Goal: Task Accomplishment & Management: Complete application form

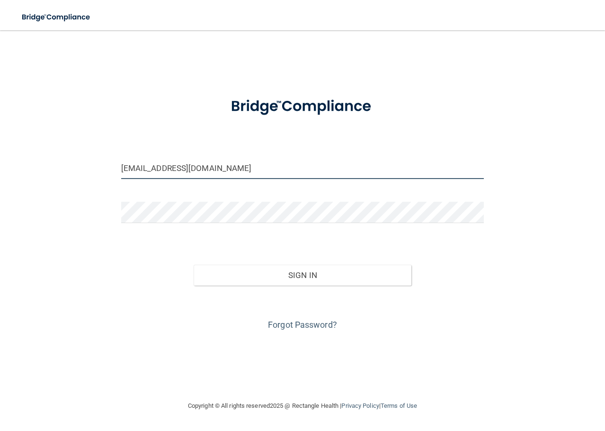
drag, startPoint x: 195, startPoint y: 168, endPoint x: 82, endPoint y: 162, distance: 113.3
click at [82, 162] on div "[EMAIL_ADDRESS][DOMAIN_NAME] Invalid email/password. You don't have permission …" at bounding box center [302, 215] width 567 height 351
type input "[EMAIL_ADDRESS][DOMAIN_NAME]"
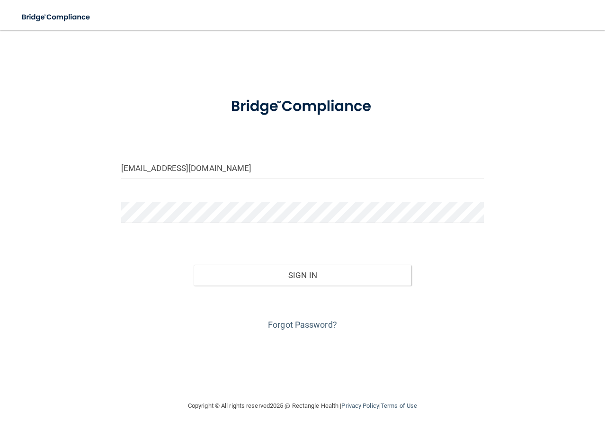
drag, startPoint x: 134, startPoint y: 224, endPoint x: 127, endPoint y: 225, distance: 7.2
click at [125, 226] on div at bounding box center [302, 216] width 377 height 28
click at [93, 215] on div "[EMAIL_ADDRESS][DOMAIN_NAME] Invalid email/password. You don't have permission …" at bounding box center [302, 215] width 567 height 351
click at [194, 265] on button "Sign In" at bounding box center [303, 275] width 218 height 21
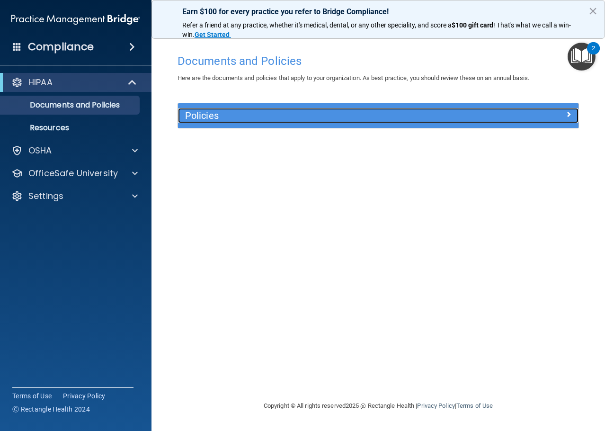
click at [259, 119] on h5 "Policies" at bounding box center [328, 115] width 287 height 10
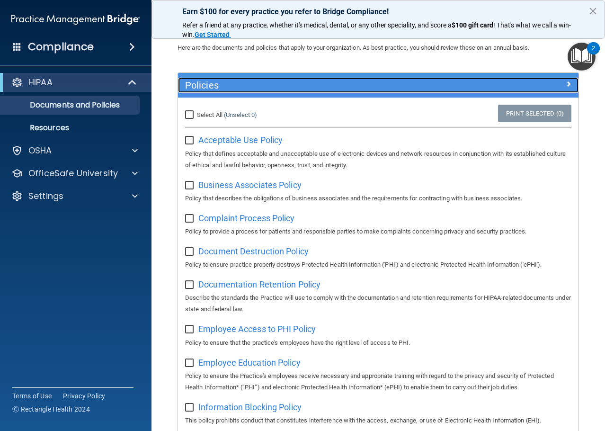
scroll to position [47, 0]
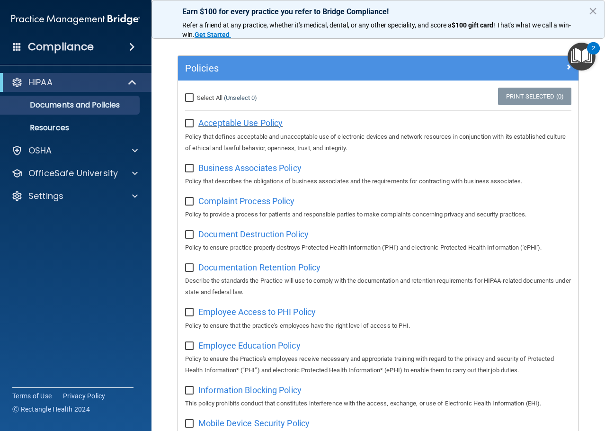
click at [280, 123] on span "Acceptable Use Policy" at bounding box center [240, 123] width 84 height 10
click at [137, 175] on span at bounding box center [135, 173] width 6 height 11
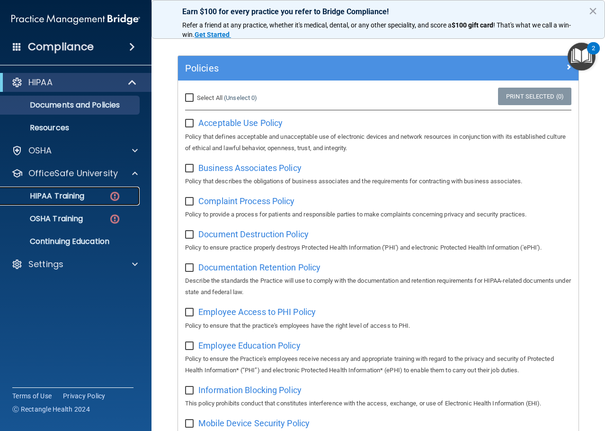
click at [72, 195] on p "HIPAA Training" at bounding box center [45, 195] width 78 height 9
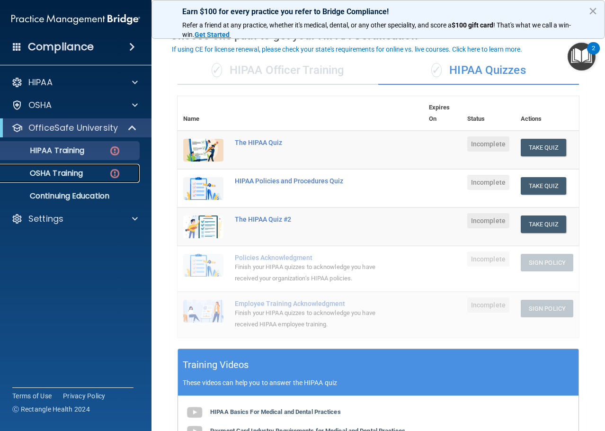
click at [83, 172] on p "OSHA Training" at bounding box center [44, 173] width 77 height 9
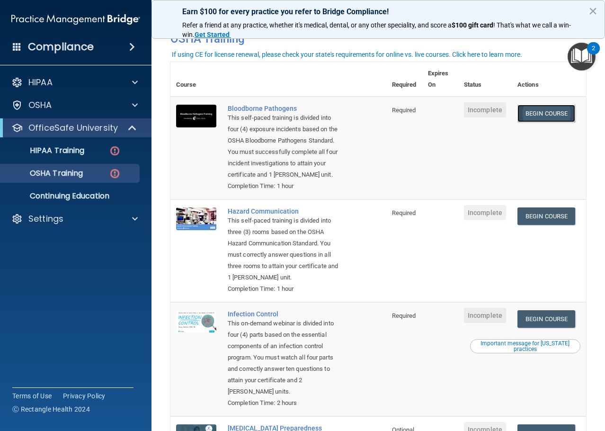
click at [544, 117] on link "Begin Course" at bounding box center [547, 114] width 58 height 18
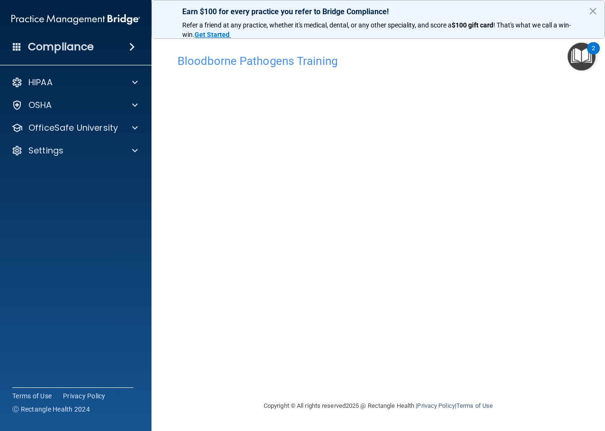
drag, startPoint x: 443, startPoint y: 375, endPoint x: 359, endPoint y: 376, distance: 83.4
click at [359, 376] on div "Bloodborne Pathogens Training This course doesn’t expire until . Are you sure y…" at bounding box center [379, 224] width 416 height 351
click at [141, 122] on div "OfficeSafe University" at bounding box center [76, 127] width 152 height 19
click at [129, 131] on div at bounding box center [134, 127] width 24 height 11
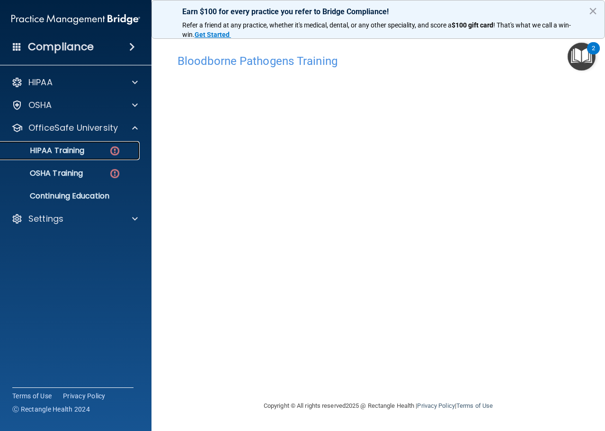
click at [47, 153] on p "HIPAA Training" at bounding box center [45, 150] width 78 height 9
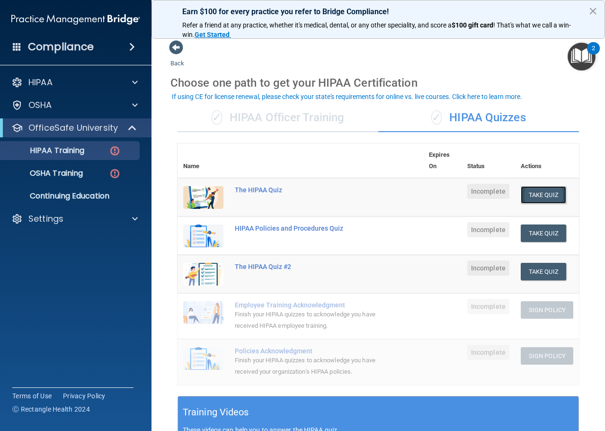
click at [528, 199] on button "Take Quiz" at bounding box center [543, 195] width 45 height 18
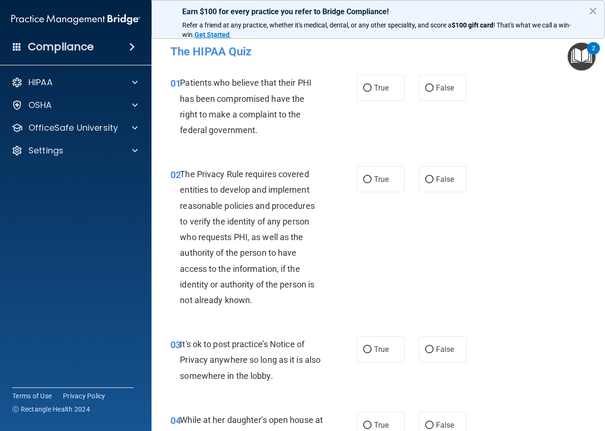
drag, startPoint x: 367, startPoint y: 84, endPoint x: 381, endPoint y: 125, distance: 42.5
click at [367, 84] on label "True" at bounding box center [381, 88] width 48 height 26
click at [367, 85] on input "True" at bounding box center [367, 88] width 9 height 7
radio input "true"
click at [435, 186] on label "False" at bounding box center [443, 179] width 48 height 26
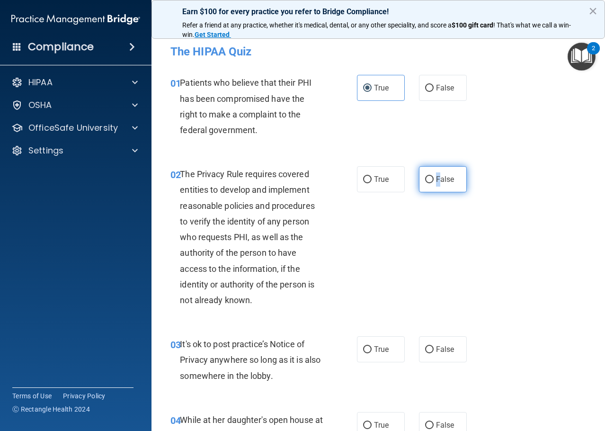
click at [425, 182] on input "False" at bounding box center [429, 179] width 9 height 7
radio input "true"
click at [375, 242] on div "02 The Privacy Rule requires covered entities to develop and implement reasonab…" at bounding box center [378, 239] width 430 height 170
click at [367, 186] on label "True" at bounding box center [381, 179] width 48 height 26
click at [367, 183] on input "True" at bounding box center [367, 179] width 9 height 7
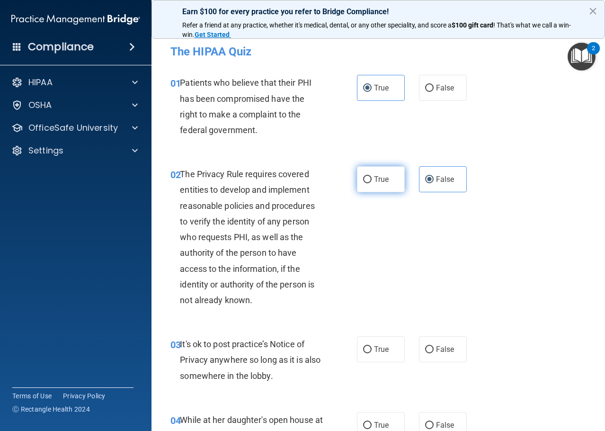
radio input "true"
radio input "false"
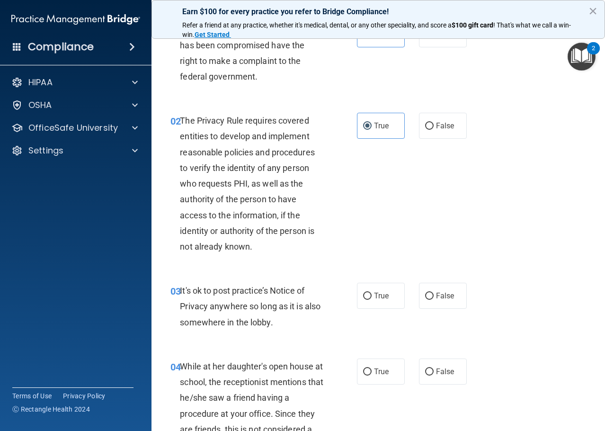
scroll to position [142, 0]
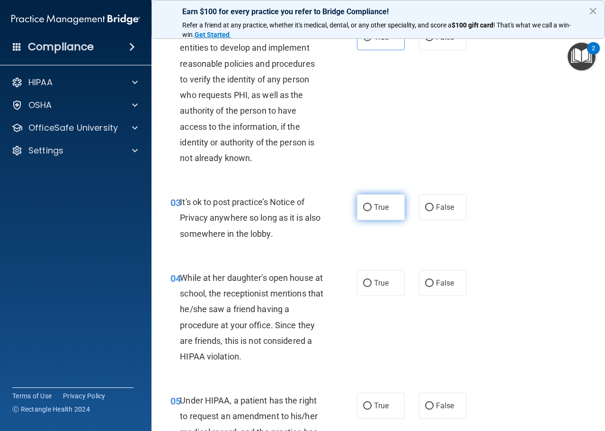
click at [363, 206] on input "True" at bounding box center [367, 207] width 9 height 7
radio input "true"
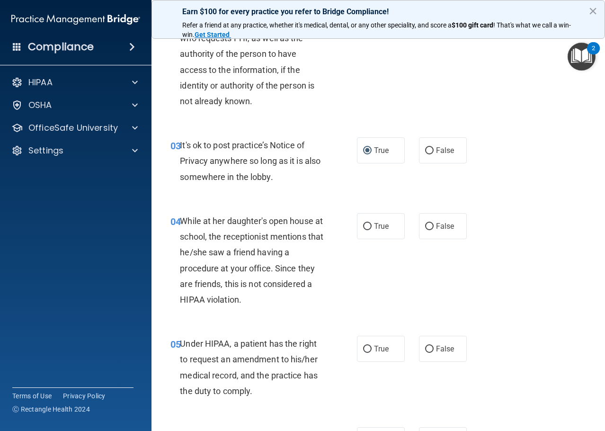
scroll to position [284, 0]
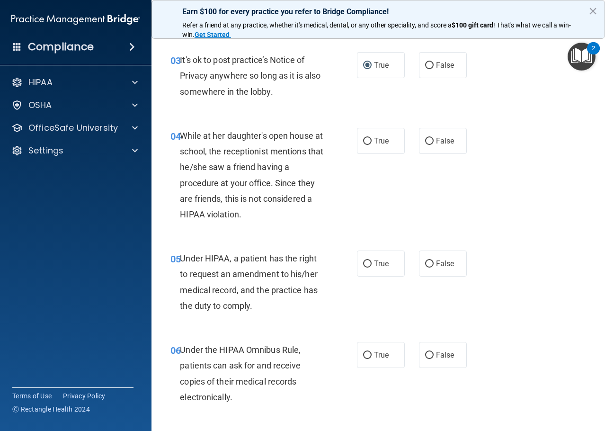
drag, startPoint x: 445, startPoint y: 143, endPoint x: 421, endPoint y: 156, distance: 27.3
click at [444, 143] on span "False" at bounding box center [445, 140] width 18 height 9
click at [434, 143] on input "False" at bounding box center [429, 141] width 9 height 7
radio input "true"
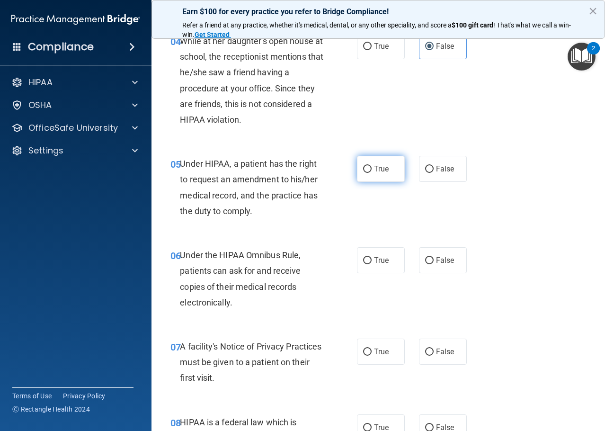
click at [369, 164] on label "True" at bounding box center [381, 169] width 48 height 26
click at [369, 166] on input "True" at bounding box center [367, 169] width 9 height 7
radio input "true"
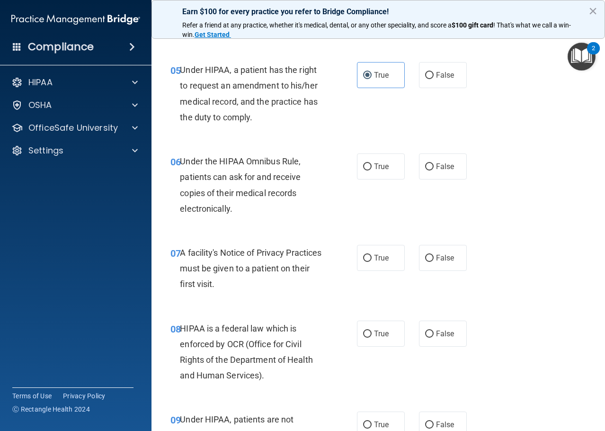
scroll to position [474, 0]
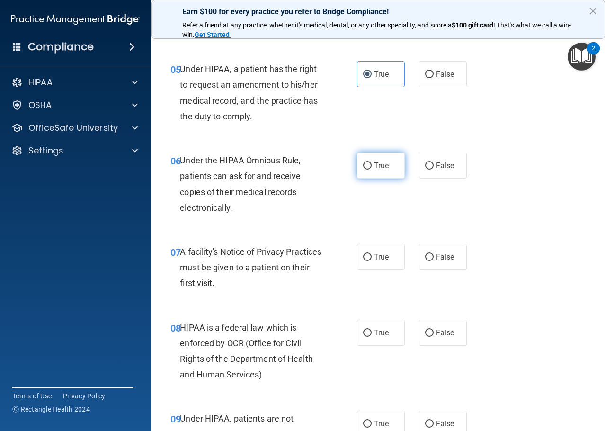
click at [370, 163] on label "True" at bounding box center [381, 166] width 48 height 26
click at [370, 163] on input "True" at bounding box center [367, 165] width 9 height 7
radio input "true"
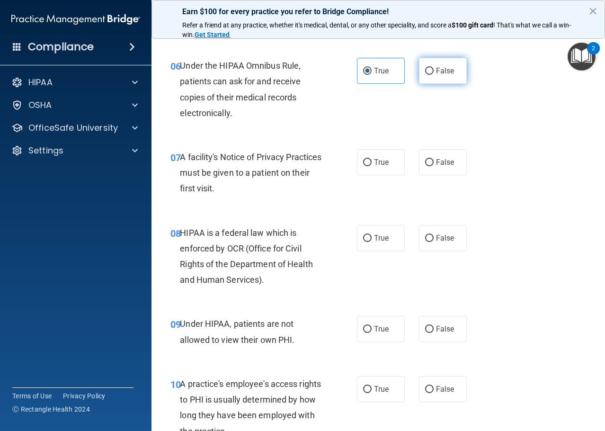
click at [450, 73] on label "False" at bounding box center [443, 71] width 48 height 26
click at [434, 73] on input "False" at bounding box center [429, 71] width 9 height 7
radio input "true"
radio input "false"
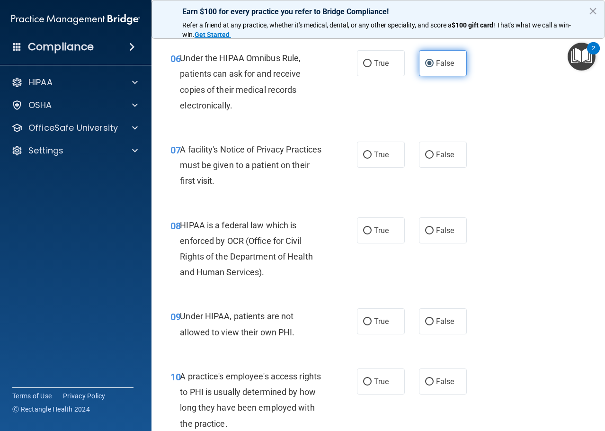
scroll to position [521, 0]
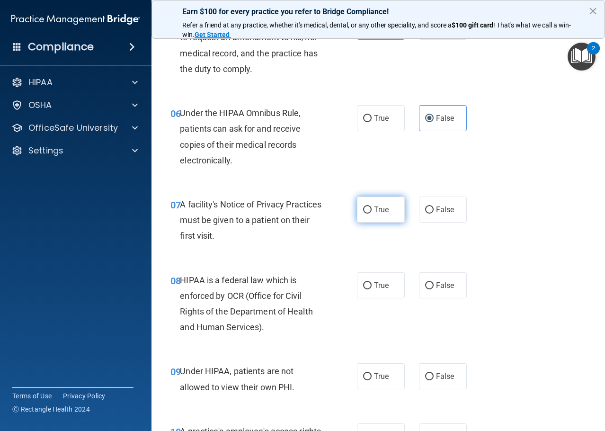
click at [359, 209] on label "True" at bounding box center [381, 210] width 48 height 26
click at [363, 209] on input "True" at bounding box center [367, 210] width 9 height 7
radio input "true"
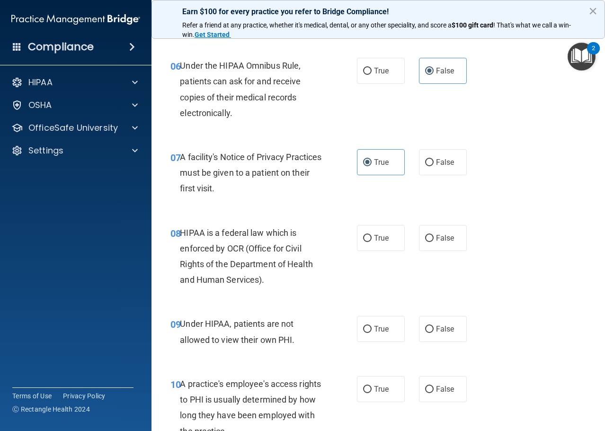
scroll to position [616, 0]
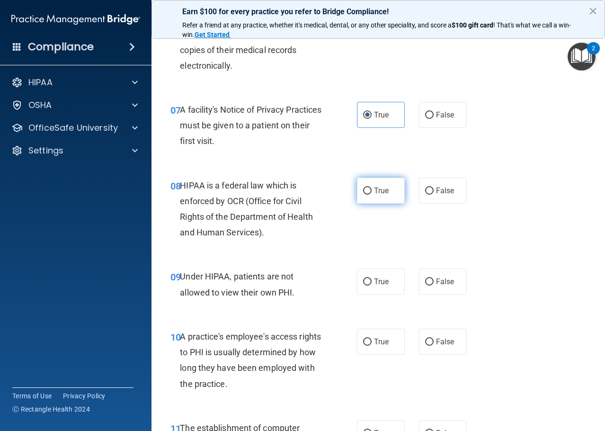
click at [359, 201] on label "True" at bounding box center [381, 191] width 48 height 26
click at [363, 195] on input "True" at bounding box center [367, 191] width 9 height 7
radio input "true"
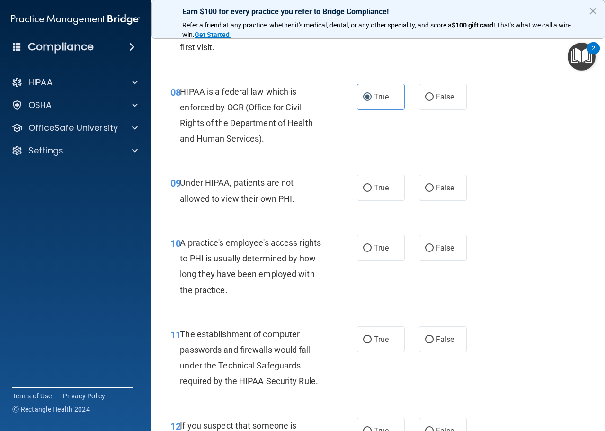
scroll to position [710, 0]
click at [450, 192] on label "False" at bounding box center [443, 187] width 48 height 26
click at [434, 191] on input "False" at bounding box center [429, 187] width 9 height 7
radio input "true"
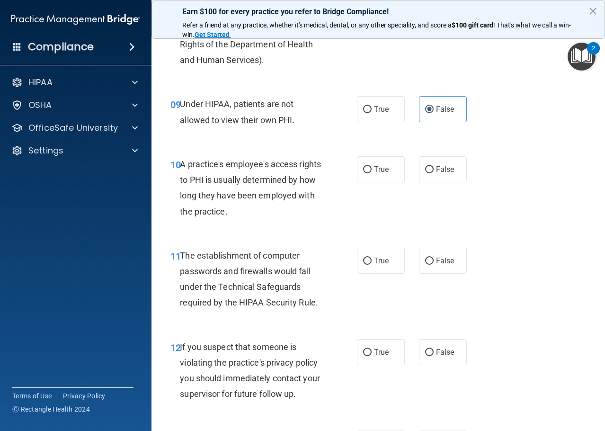
scroll to position [805, 0]
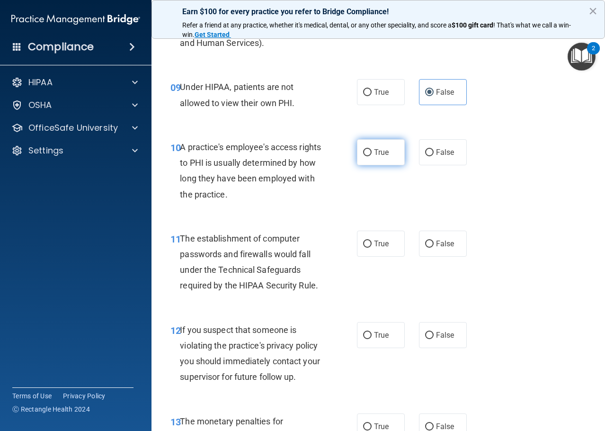
click at [391, 155] on label "True" at bounding box center [381, 152] width 48 height 26
click at [372, 155] on input "True" at bounding box center [367, 152] width 9 height 7
radio input "true"
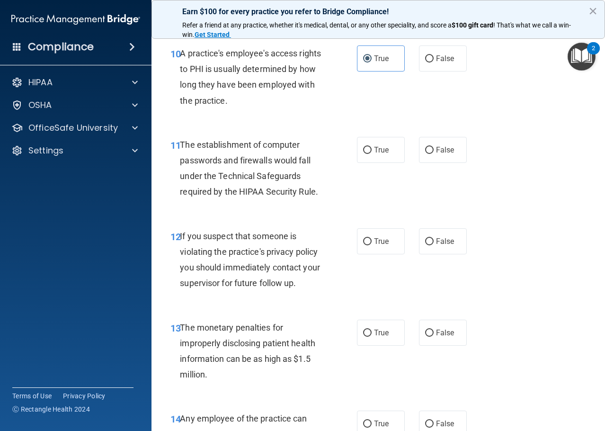
scroll to position [900, 0]
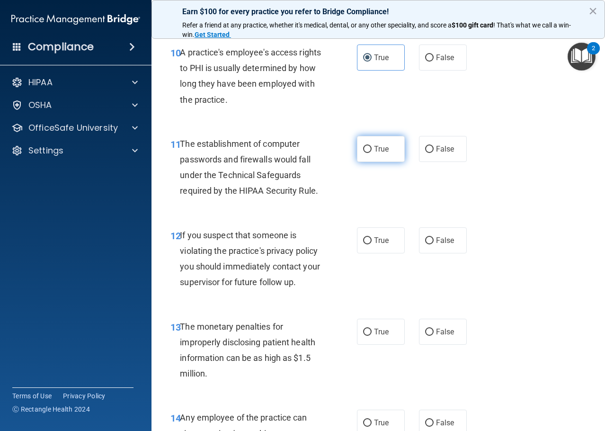
click at [363, 150] on input "True" at bounding box center [367, 149] width 9 height 7
radio input "true"
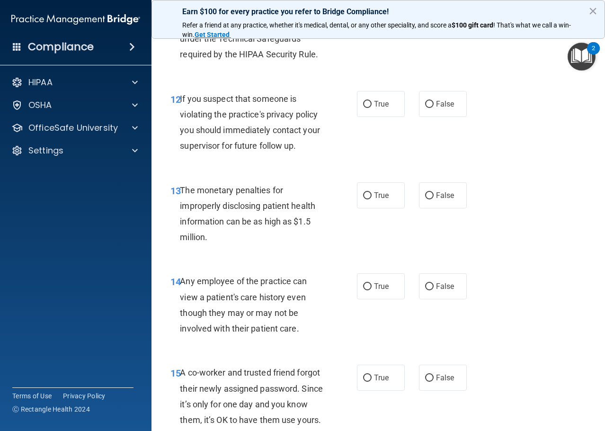
scroll to position [1042, 0]
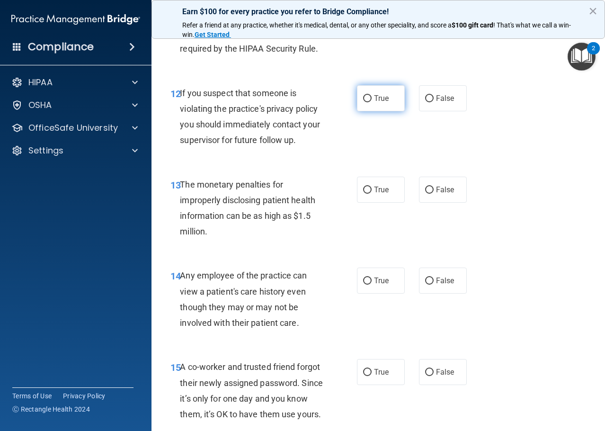
click at [374, 105] on label "True" at bounding box center [381, 98] width 48 height 26
click at [372, 102] on input "True" at bounding box center [367, 98] width 9 height 7
radio input "true"
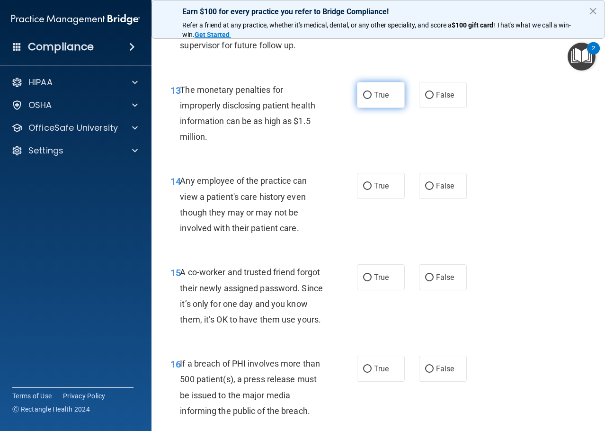
click at [387, 105] on label "True" at bounding box center [381, 95] width 48 height 26
click at [372, 99] on input "True" at bounding box center [367, 95] width 9 height 7
radio input "true"
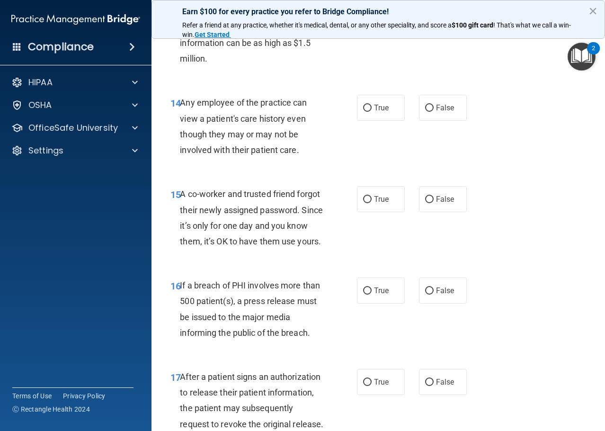
scroll to position [1231, 0]
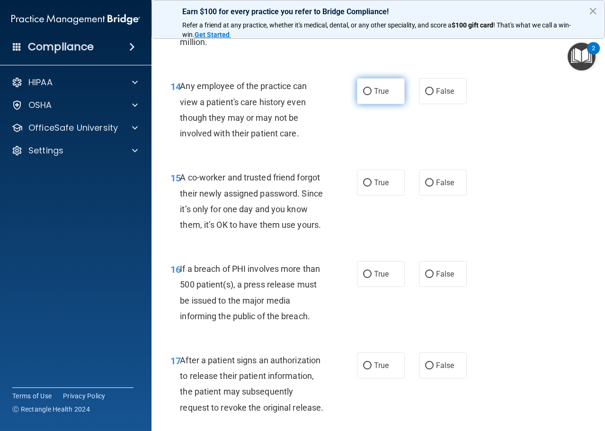
click at [371, 86] on label "True" at bounding box center [381, 91] width 48 height 26
click at [371, 88] on input "True" at bounding box center [367, 91] width 9 height 7
radio input "true"
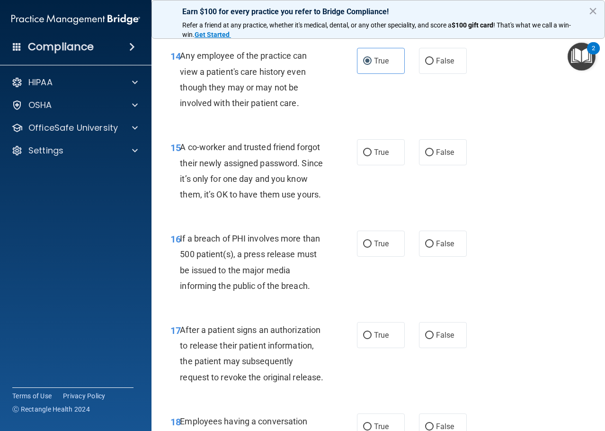
scroll to position [1279, 0]
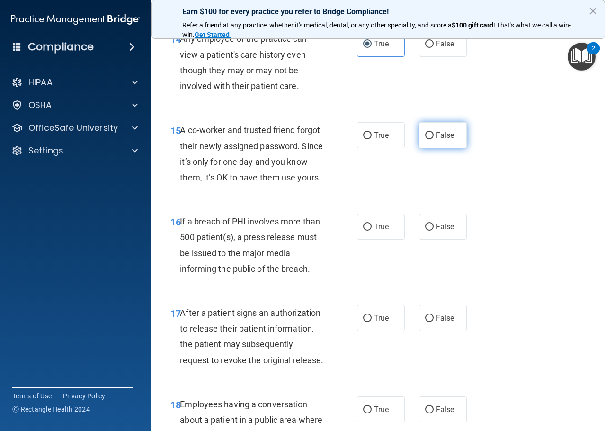
click at [449, 131] on span "False" at bounding box center [445, 135] width 18 height 9
click at [434, 132] on input "False" at bounding box center [429, 135] width 9 height 7
radio input "true"
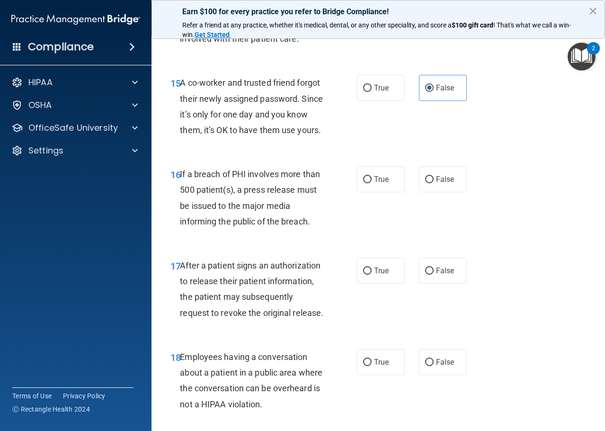
scroll to position [1374, 0]
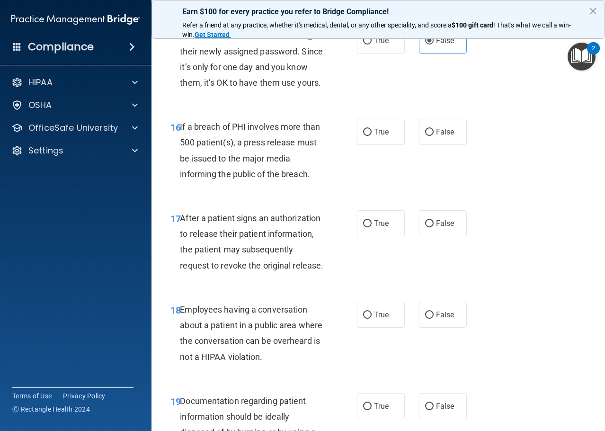
click at [387, 163] on div "16 If a breach of PHI involves more than 500 patient(s), a press release must b…" at bounding box center [378, 152] width 430 height 91
click at [386, 145] on label "True" at bounding box center [381, 132] width 48 height 26
click at [372, 136] on input "True" at bounding box center [367, 132] width 9 height 7
radio input "true"
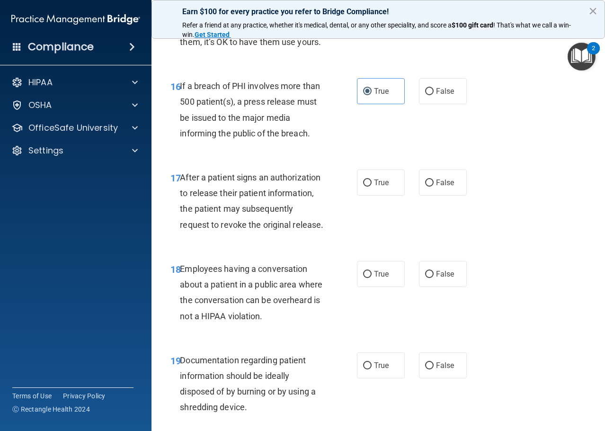
scroll to position [1468, 0]
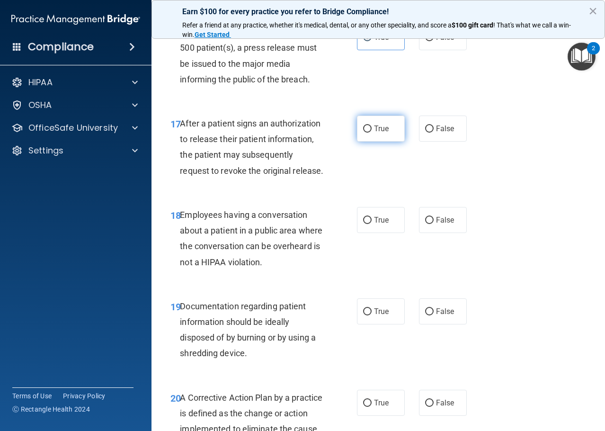
click at [373, 142] on label "True" at bounding box center [381, 129] width 48 height 26
click at [372, 133] on input "True" at bounding box center [367, 129] width 9 height 7
radio input "true"
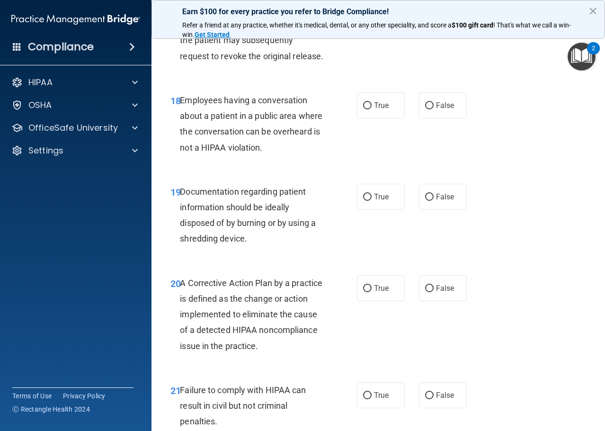
scroll to position [1610, 0]
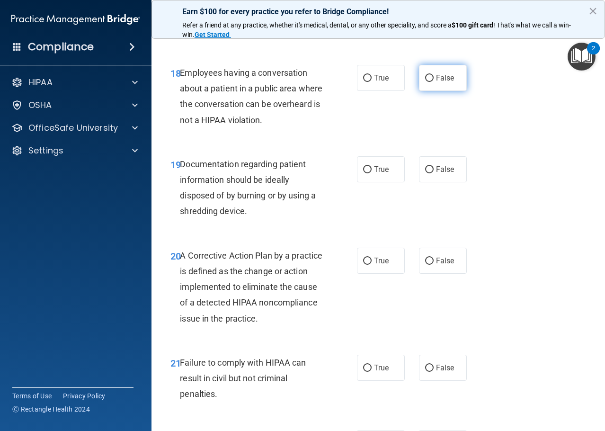
click at [430, 91] on label "False" at bounding box center [443, 78] width 48 height 26
click at [430, 82] on input "False" at bounding box center [429, 78] width 9 height 7
radio input "true"
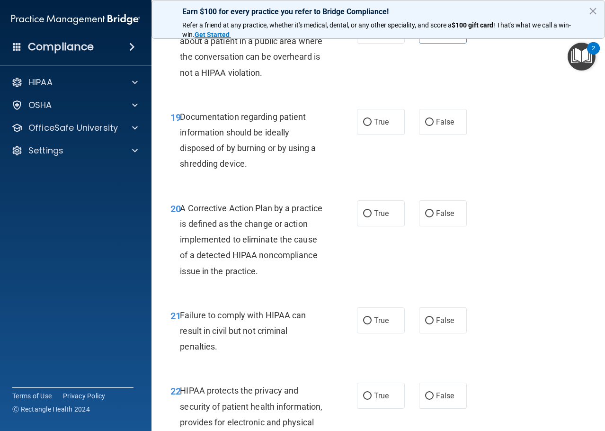
scroll to position [1705, 0]
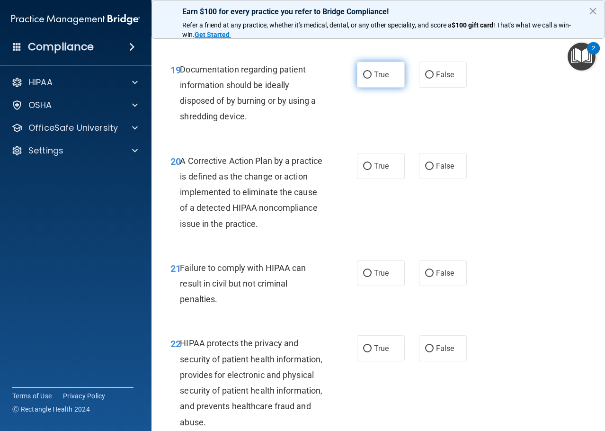
click at [369, 88] on label "True" at bounding box center [381, 75] width 48 height 26
click at [369, 79] on input "True" at bounding box center [367, 75] width 9 height 7
radio input "true"
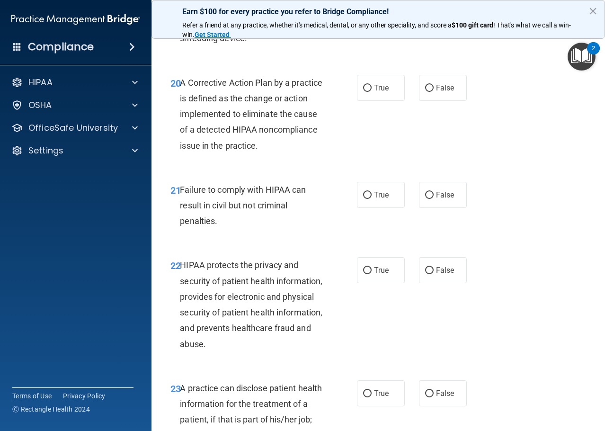
scroll to position [1800, 0]
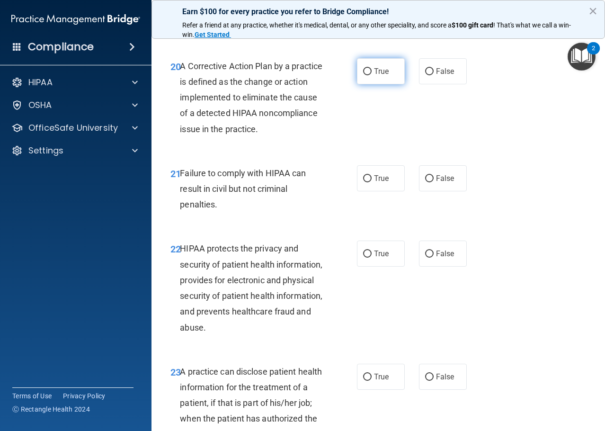
click at [371, 84] on label "True" at bounding box center [381, 71] width 48 height 26
click at [371, 75] on input "True" at bounding box center [367, 71] width 9 height 7
radio input "true"
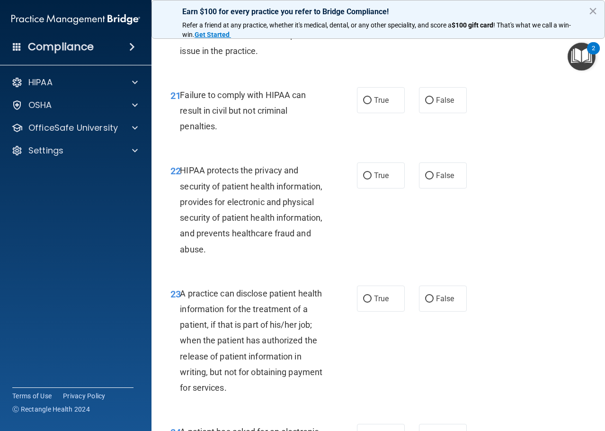
scroll to position [1895, 0]
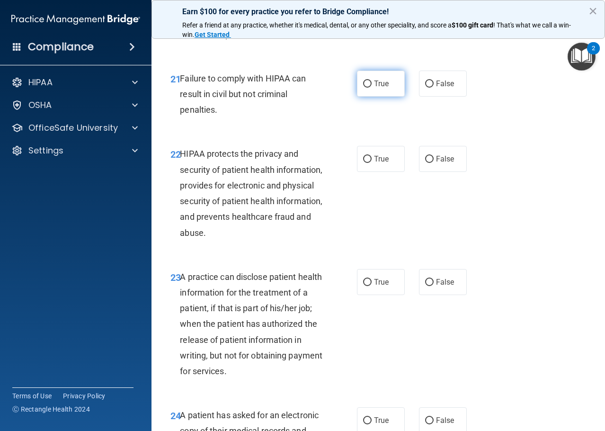
click at [388, 97] on label "True" at bounding box center [381, 84] width 48 height 26
click at [372, 88] on input "True" at bounding box center [367, 84] width 9 height 7
radio input "true"
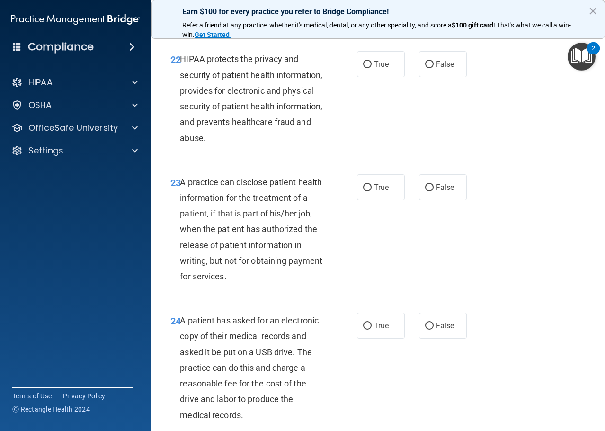
scroll to position [2037, 0]
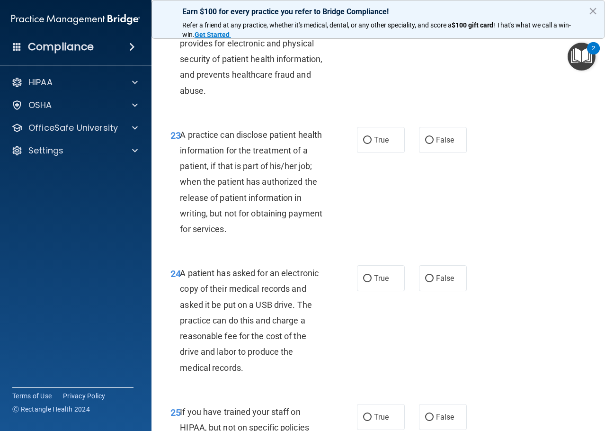
click at [393, 30] on label "True" at bounding box center [381, 17] width 48 height 26
click at [372, 21] on input "True" at bounding box center [367, 17] width 9 height 7
radio input "true"
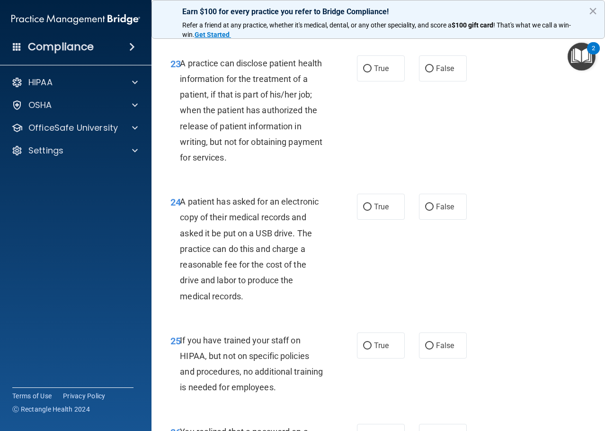
scroll to position [2131, 0]
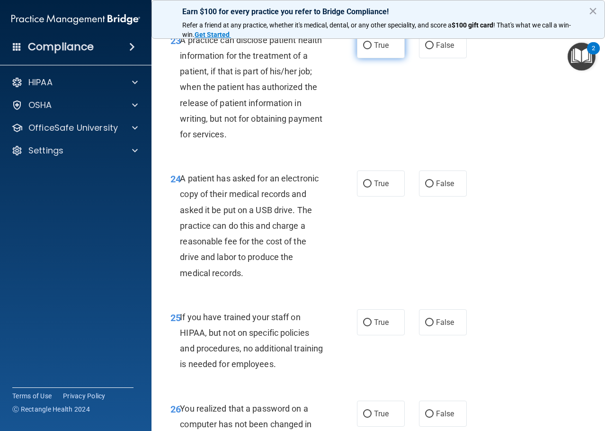
click at [378, 50] on span "True" at bounding box center [381, 45] width 15 height 9
click at [372, 49] on input "True" at bounding box center [367, 45] width 9 height 7
radio input "true"
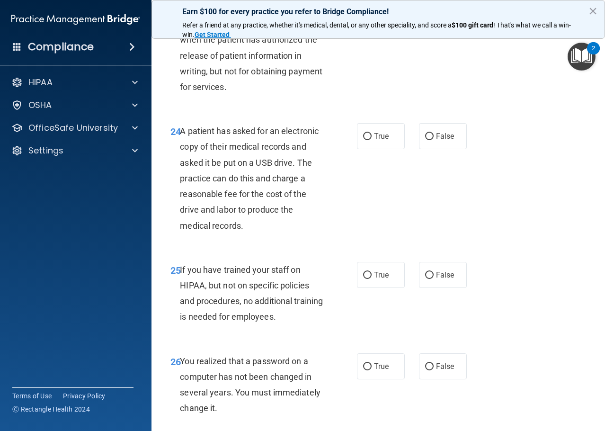
scroll to position [2226, 0]
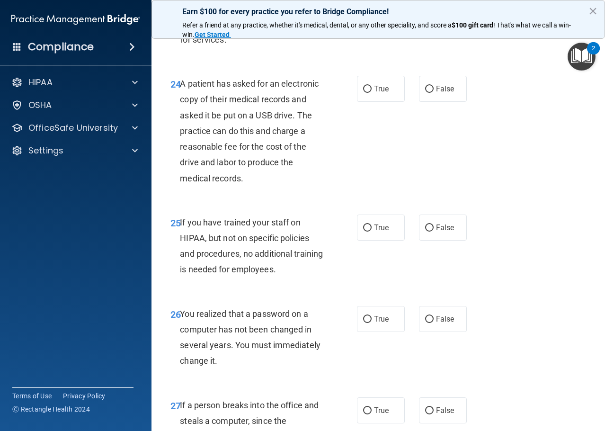
click at [465, 102] on div "True False" at bounding box center [414, 89] width 115 height 26
click at [460, 102] on label "False" at bounding box center [443, 89] width 48 height 26
click at [434, 93] on input "False" at bounding box center [429, 89] width 9 height 7
radio input "true"
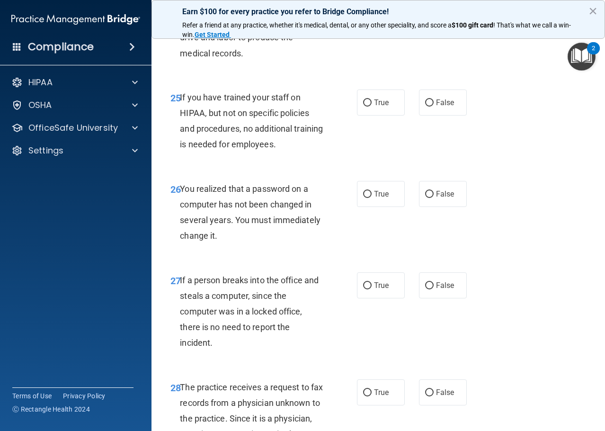
scroll to position [2368, 0]
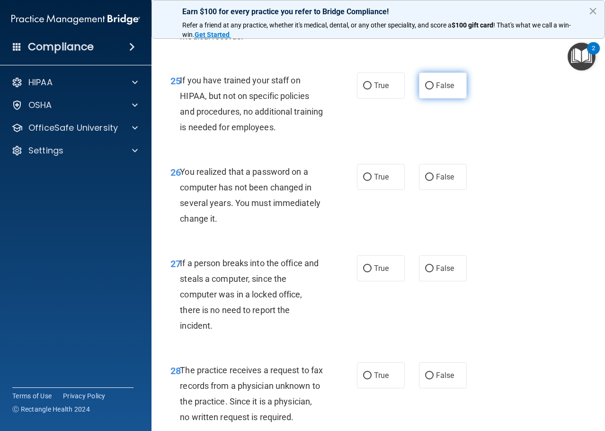
click at [454, 99] on label "False" at bounding box center [443, 85] width 48 height 26
click at [434, 90] on input "False" at bounding box center [429, 85] width 9 height 7
radio input "true"
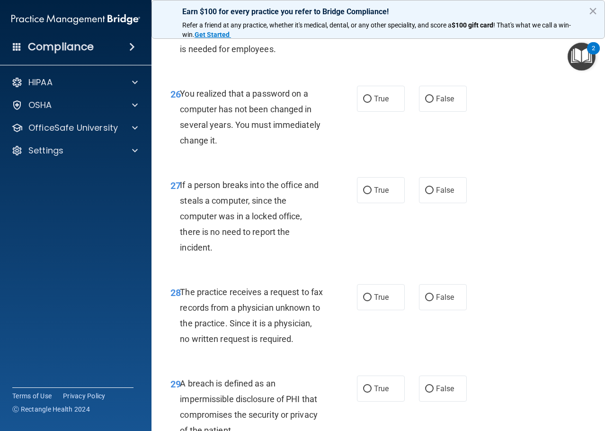
scroll to position [2463, 0]
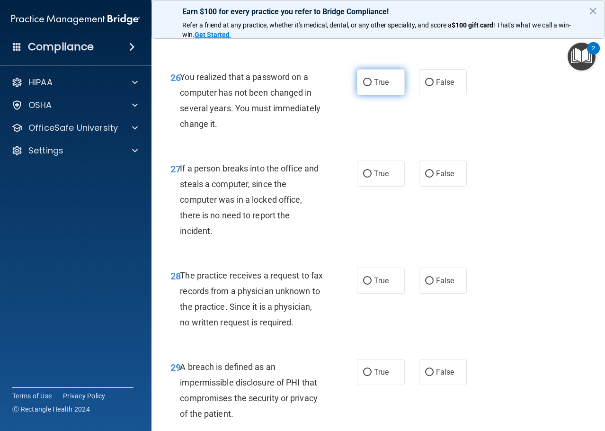
click at [357, 95] on label "True" at bounding box center [381, 82] width 48 height 26
click at [363, 86] on input "True" at bounding box center [367, 82] width 9 height 7
radio input "true"
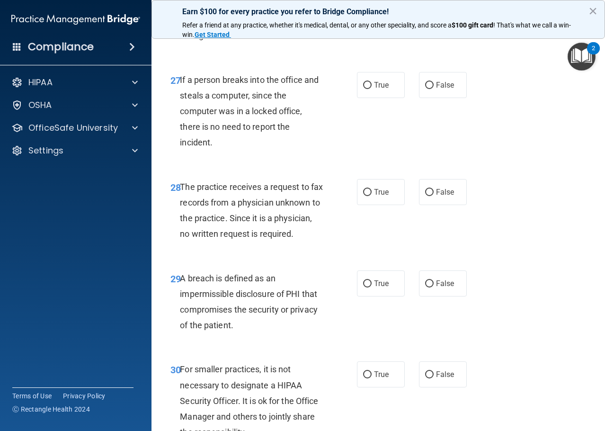
scroll to position [2558, 0]
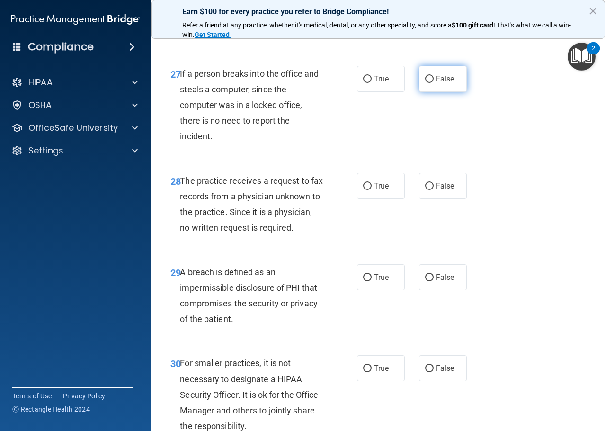
click at [428, 83] on input "False" at bounding box center [429, 79] width 9 height 7
radio input "true"
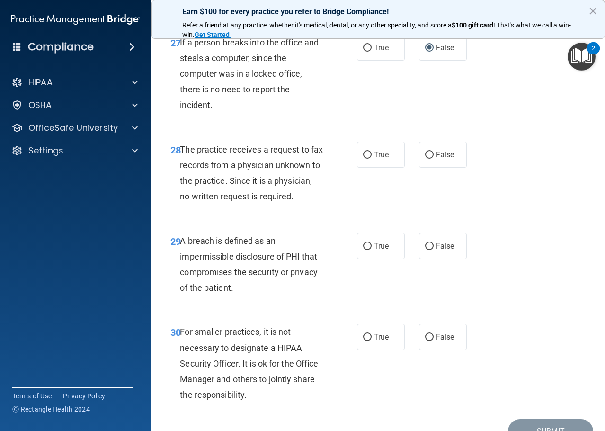
scroll to position [2652, 0]
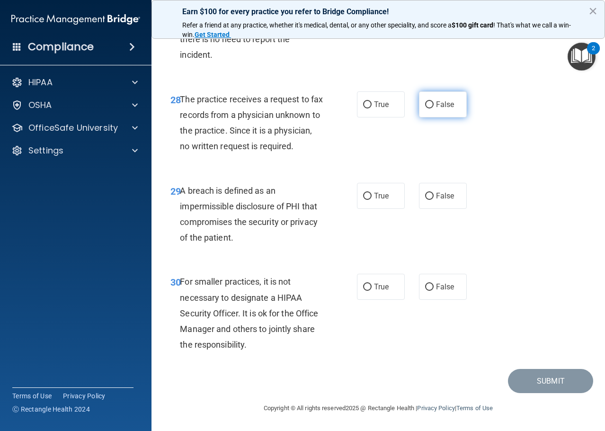
click at [453, 117] on label "False" at bounding box center [443, 104] width 48 height 26
click at [434, 108] on input "False" at bounding box center [429, 104] width 9 height 7
radio input "true"
click at [367, 204] on label "True" at bounding box center [381, 196] width 48 height 26
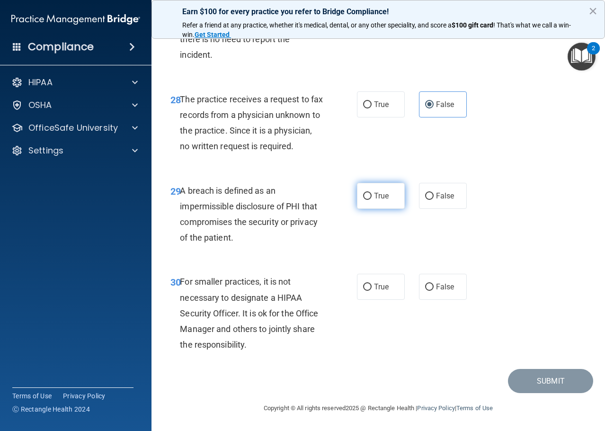
click at [367, 200] on input "True" at bounding box center [367, 196] width 9 height 7
radio input "true"
click at [425, 291] on input "False" at bounding box center [429, 287] width 9 height 7
radio input "true"
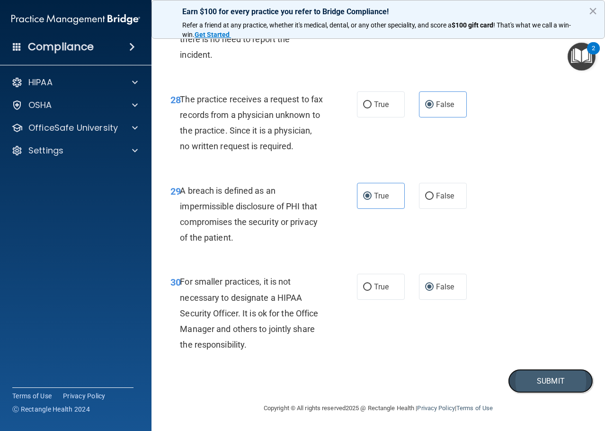
click at [508, 385] on button "Submit" at bounding box center [550, 381] width 85 height 24
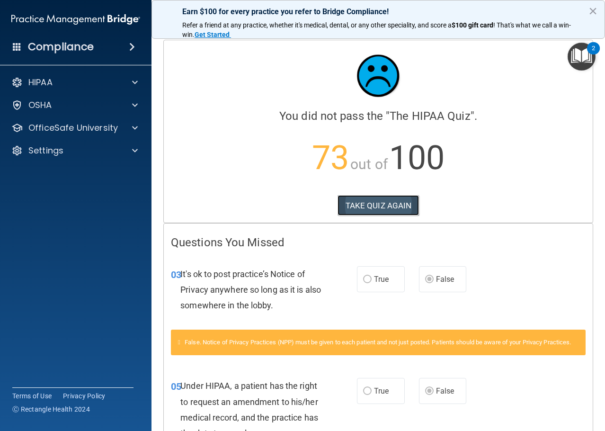
click at [395, 211] on button "TAKE QUIZ AGAIN" at bounding box center [379, 205] width 82 height 21
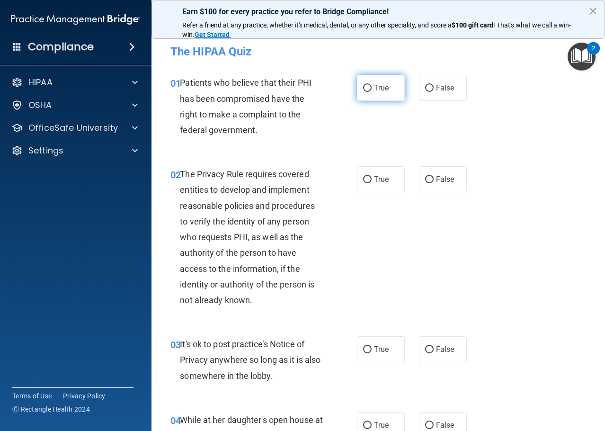
click at [366, 87] on input "True" at bounding box center [367, 88] width 9 height 7
radio input "true"
click at [362, 185] on label "True" at bounding box center [381, 179] width 48 height 26
click at [363, 183] on input "True" at bounding box center [367, 179] width 9 height 7
radio input "true"
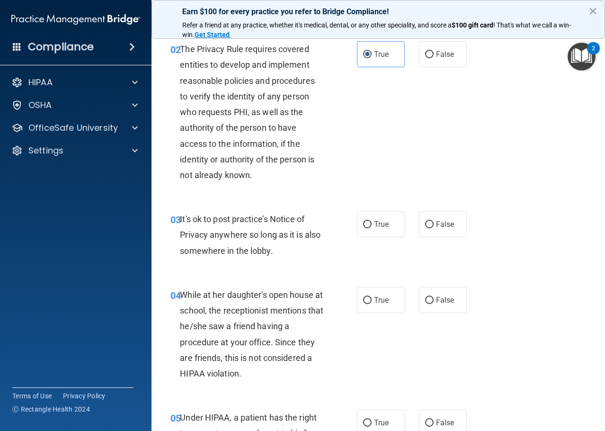
scroll to position [142, 0]
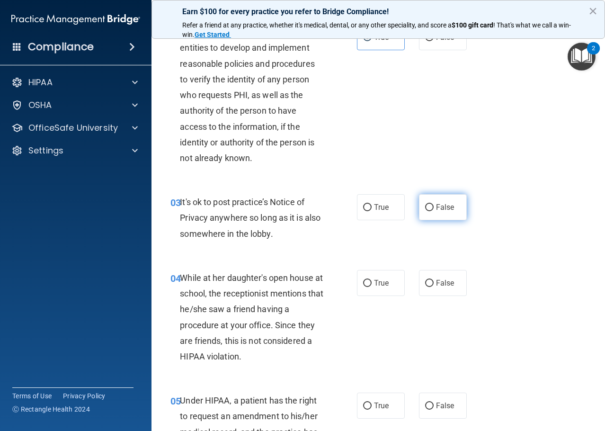
click at [446, 204] on span "False" at bounding box center [445, 207] width 18 height 9
click at [434, 204] on input "False" at bounding box center [429, 207] width 9 height 7
radio input "true"
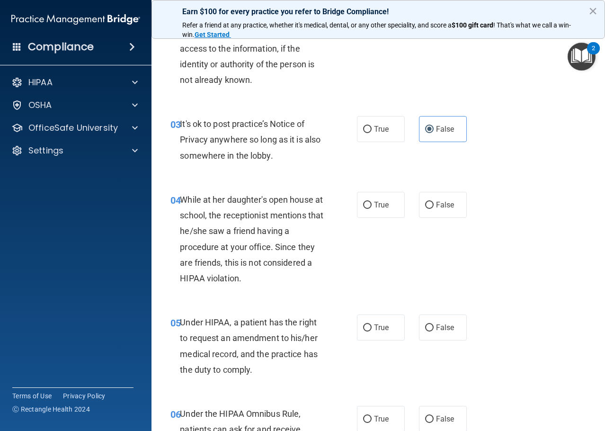
scroll to position [237, 0]
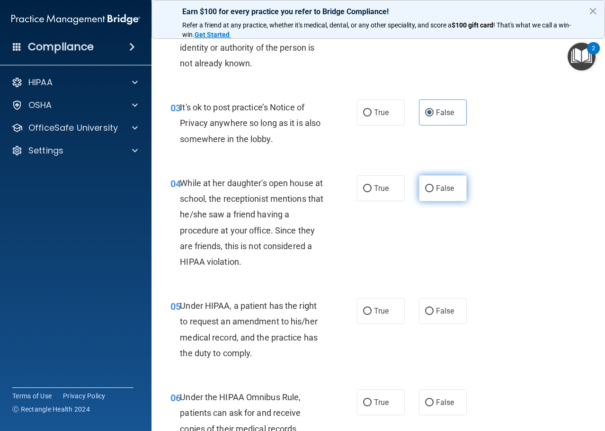
click at [426, 196] on label "False" at bounding box center [443, 188] width 48 height 26
click at [426, 192] on input "False" at bounding box center [429, 188] width 9 height 7
radio input "true"
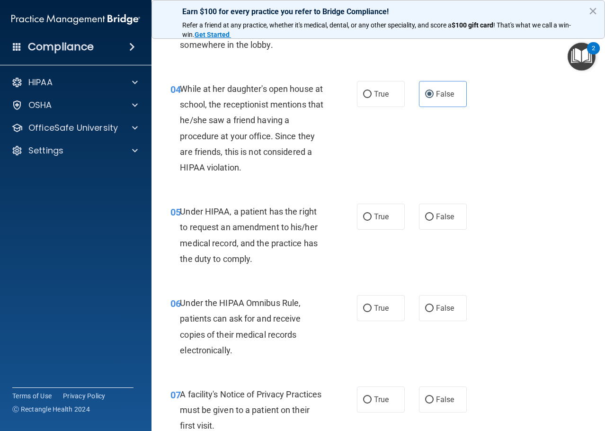
scroll to position [332, 0]
click at [437, 216] on span "False" at bounding box center [445, 216] width 18 height 9
click at [434, 216] on input "False" at bounding box center [429, 216] width 9 height 7
radio input "true"
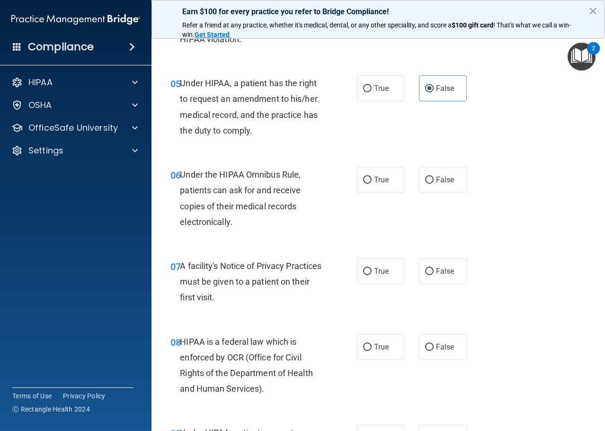
scroll to position [474, 0]
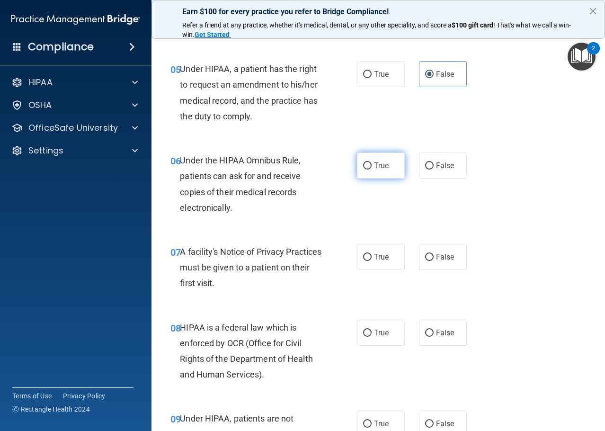
click at [368, 165] on input "True" at bounding box center [367, 165] width 9 height 7
radio input "true"
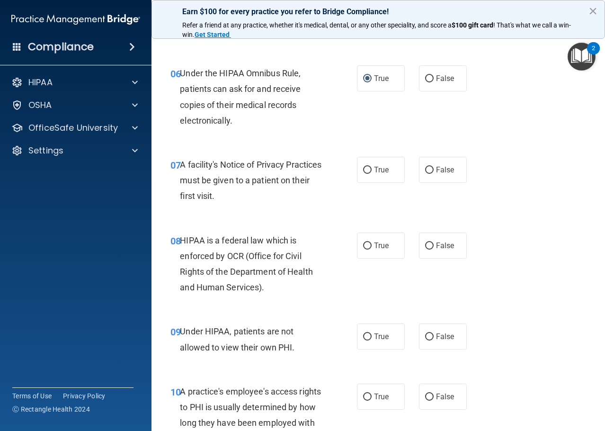
scroll to position [568, 0]
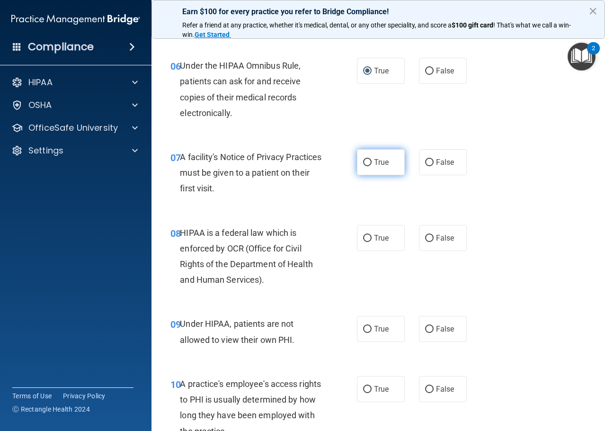
click at [381, 163] on span "True" at bounding box center [381, 162] width 15 height 9
click at [372, 163] on input "True" at bounding box center [367, 162] width 9 height 7
radio input "true"
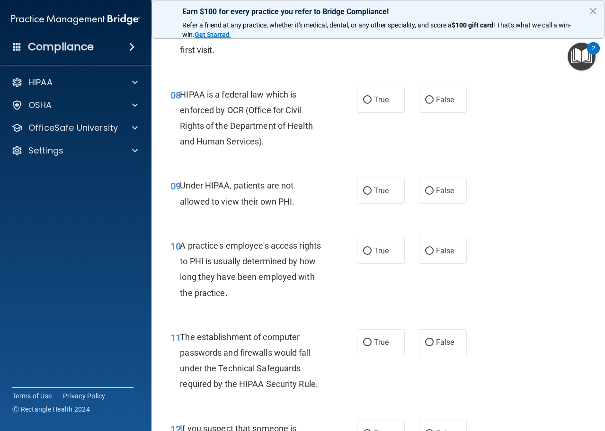
scroll to position [710, 0]
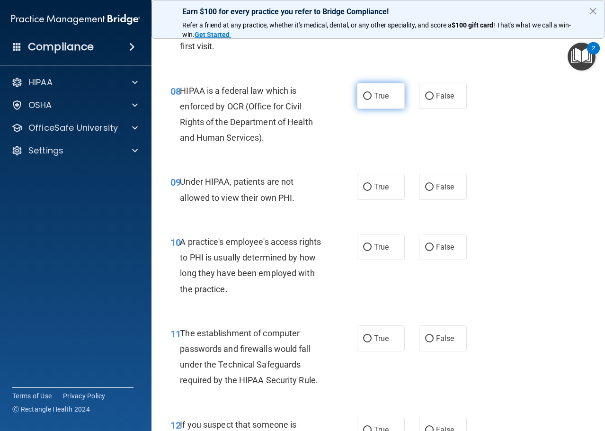
click at [366, 98] on input "True" at bounding box center [367, 96] width 9 height 7
radio input "true"
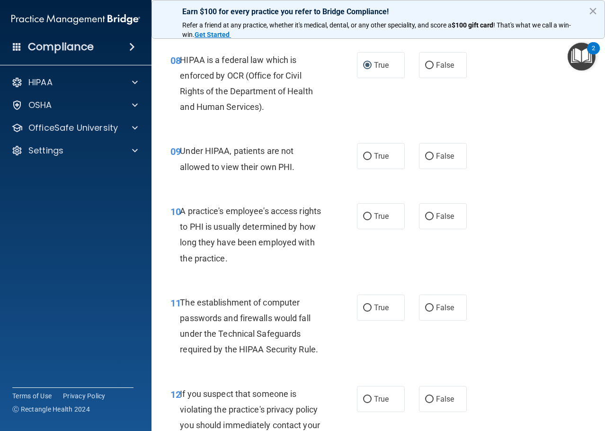
scroll to position [758, 0]
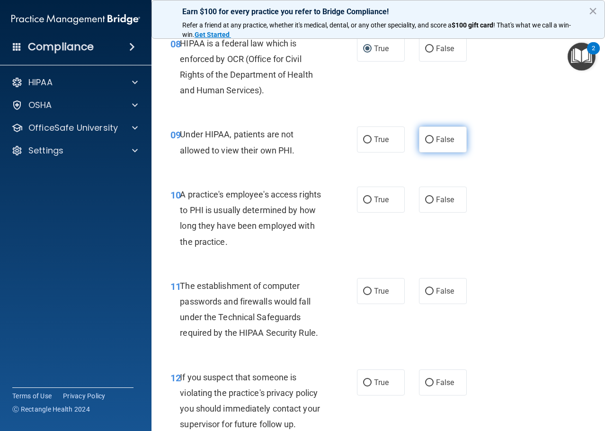
click at [432, 144] on label "False" at bounding box center [443, 139] width 48 height 26
click at [432, 144] on input "False" at bounding box center [429, 139] width 9 height 7
radio input "true"
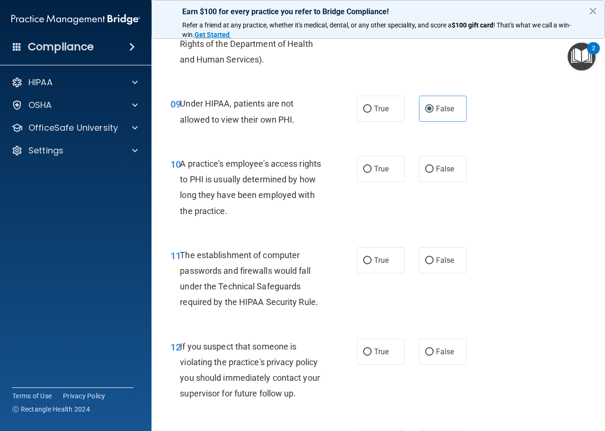
scroll to position [805, 0]
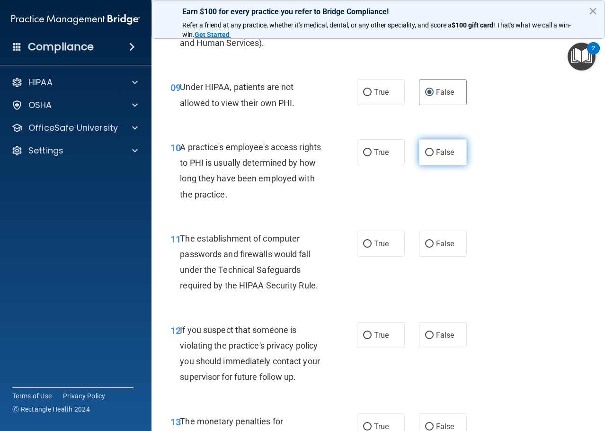
click at [452, 153] on label "False" at bounding box center [443, 152] width 48 height 26
click at [434, 153] on input "False" at bounding box center [429, 152] width 9 height 7
radio input "true"
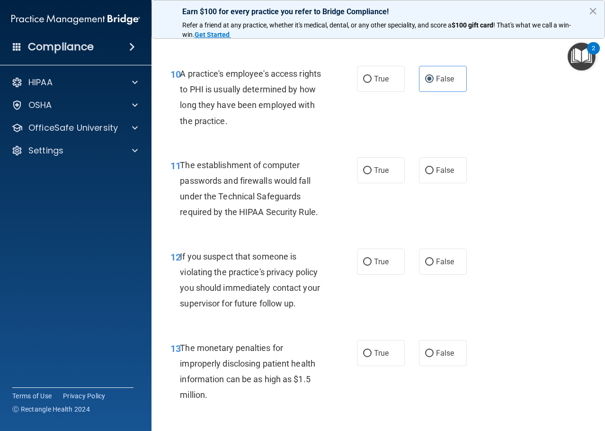
scroll to position [900, 0]
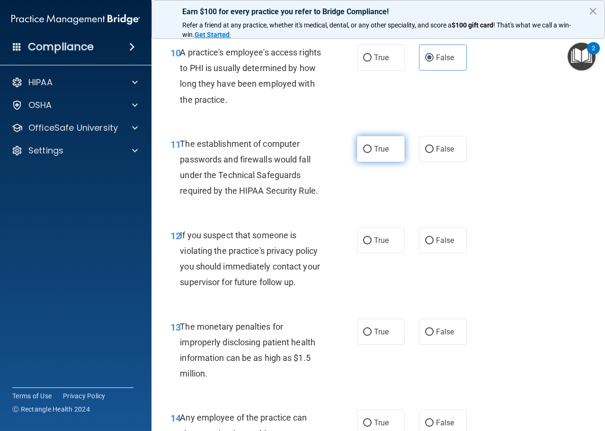
click at [374, 148] on span "True" at bounding box center [381, 148] width 15 height 9
click at [372, 148] on input "True" at bounding box center [367, 149] width 9 height 7
radio input "true"
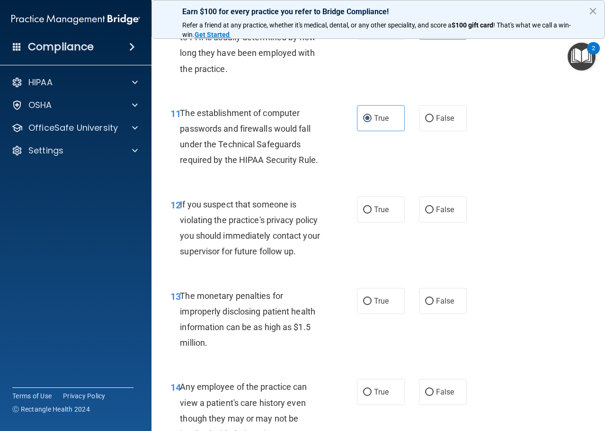
scroll to position [947, 0]
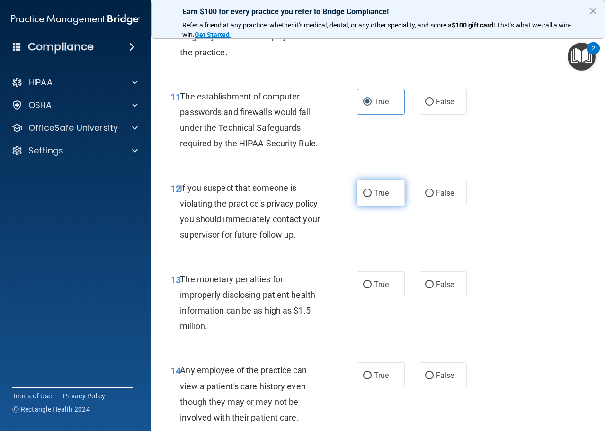
click at [377, 198] on label "True" at bounding box center [381, 193] width 48 height 26
click at [372, 197] on input "True" at bounding box center [367, 193] width 9 height 7
radio input "true"
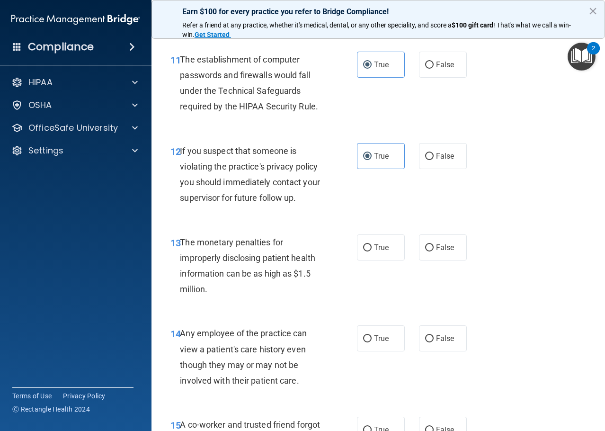
scroll to position [1042, 0]
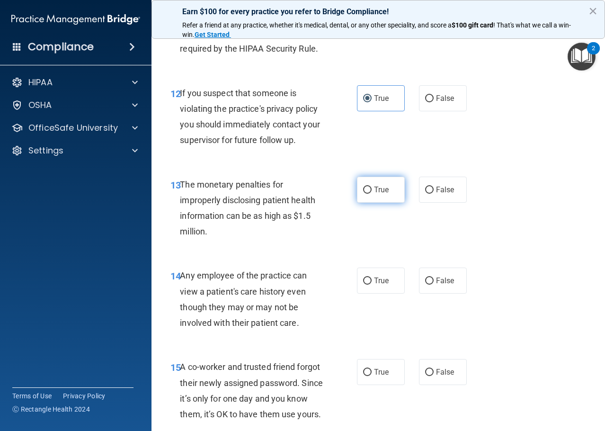
click at [365, 183] on label "True" at bounding box center [381, 190] width 48 height 26
click at [365, 187] on input "True" at bounding box center [367, 190] width 9 height 7
radio input "true"
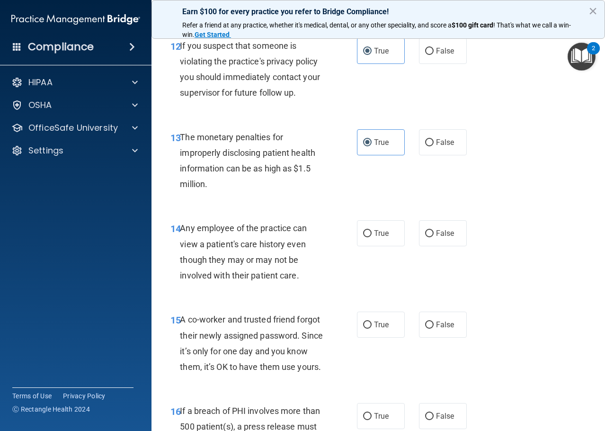
scroll to position [1137, 0]
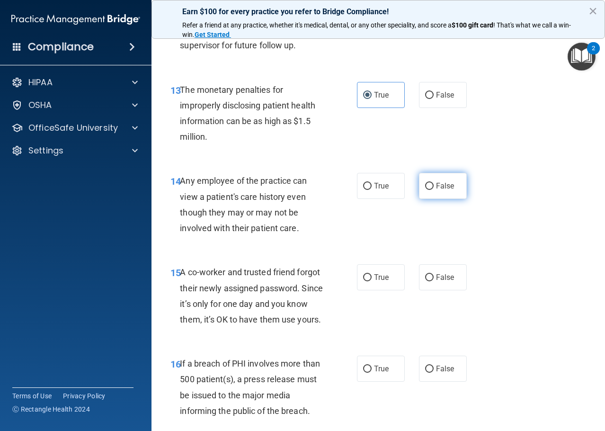
click at [445, 189] on span "False" at bounding box center [445, 185] width 18 height 9
click at [434, 189] on input "False" at bounding box center [429, 186] width 9 height 7
radio input "true"
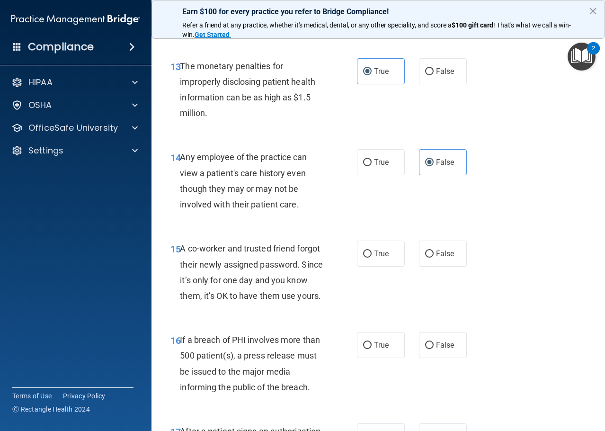
scroll to position [1184, 0]
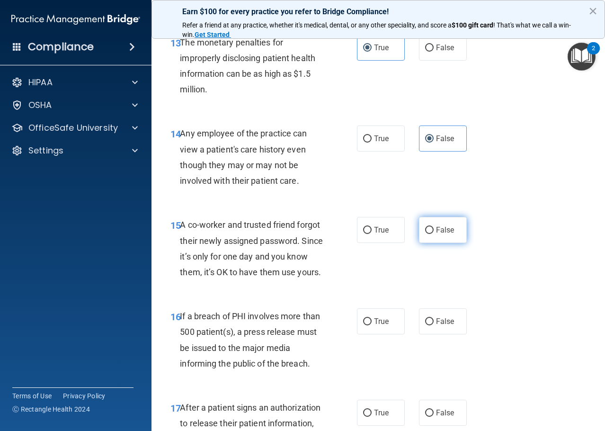
click at [438, 238] on label "False" at bounding box center [443, 230] width 48 height 26
click at [434, 234] on input "False" at bounding box center [429, 230] width 9 height 7
radio input "true"
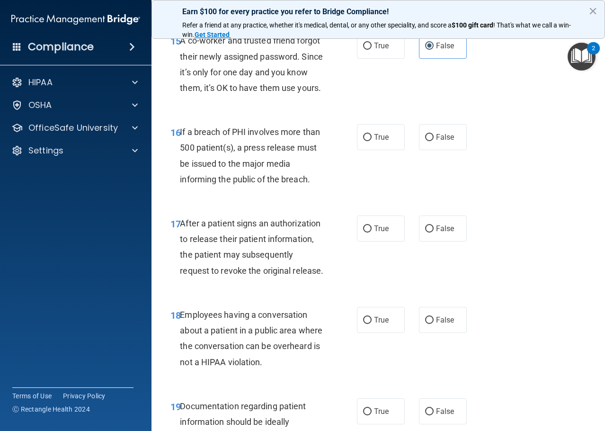
scroll to position [1374, 0]
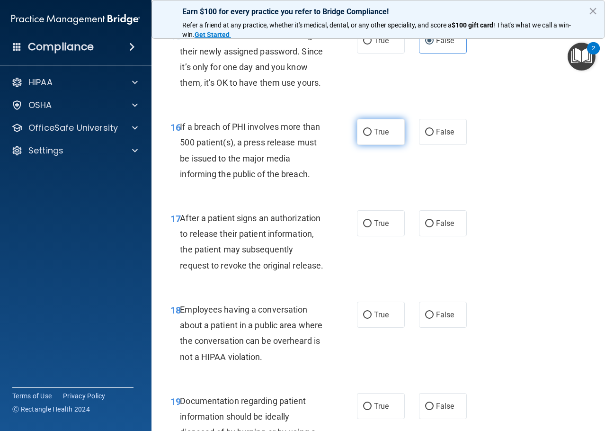
click at [364, 136] on input "True" at bounding box center [367, 132] width 9 height 7
radio input "true"
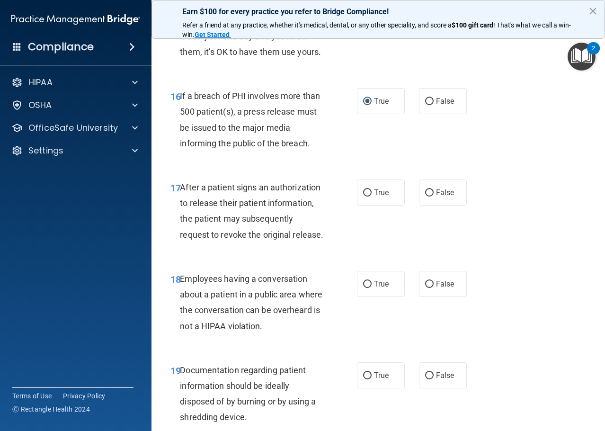
scroll to position [1421, 0]
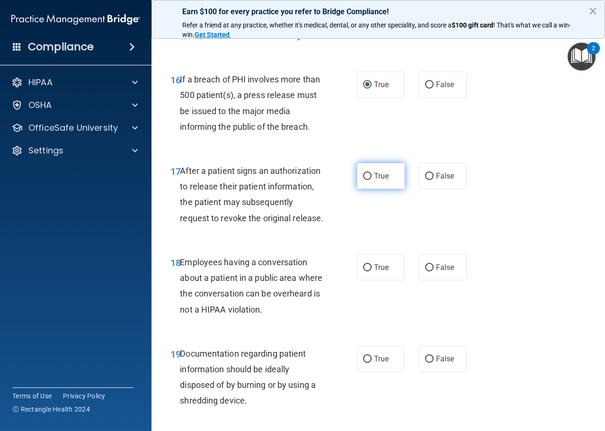
click at [366, 186] on label "True" at bounding box center [381, 176] width 48 height 26
click at [366, 180] on input "True" at bounding box center [367, 176] width 9 height 7
radio input "true"
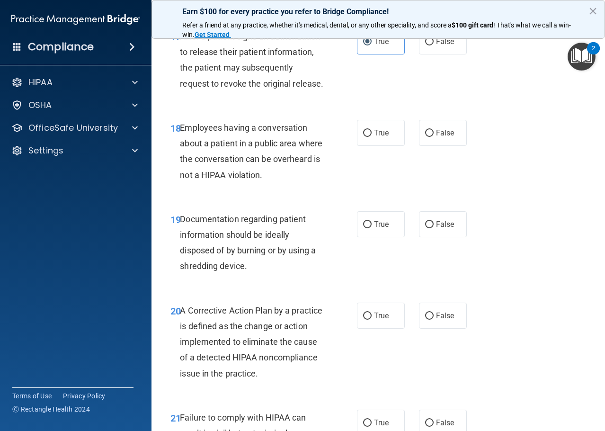
scroll to position [1563, 0]
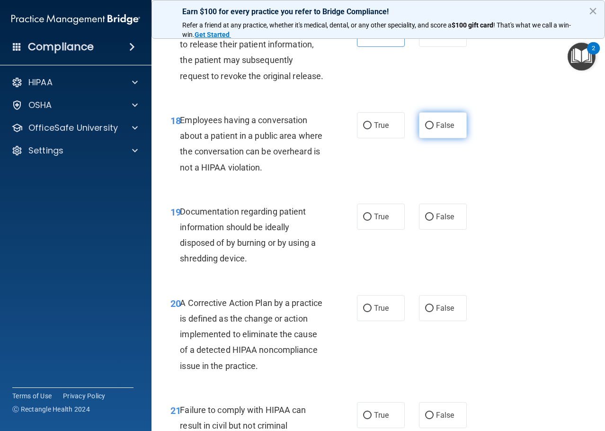
click at [420, 138] on label "False" at bounding box center [443, 125] width 48 height 26
click at [425, 129] on input "False" at bounding box center [429, 125] width 9 height 7
radio input "true"
click at [375, 221] on span "True" at bounding box center [381, 216] width 15 height 9
click at [372, 221] on input "True" at bounding box center [367, 217] width 9 height 7
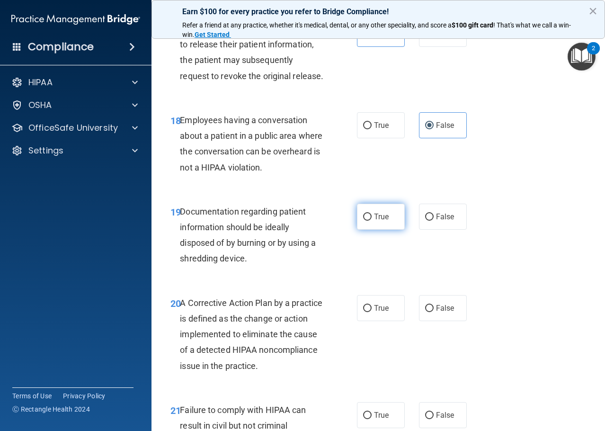
radio input "true"
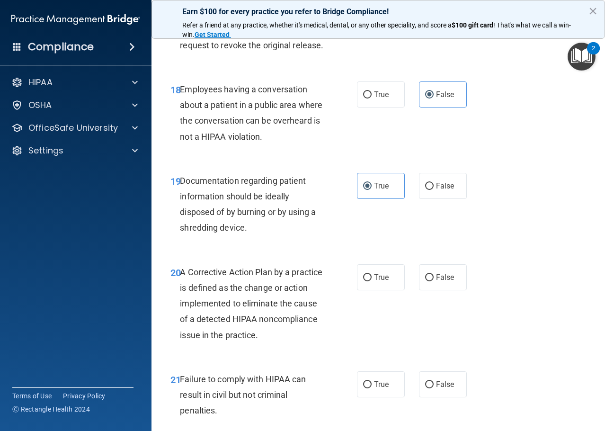
scroll to position [1610, 0]
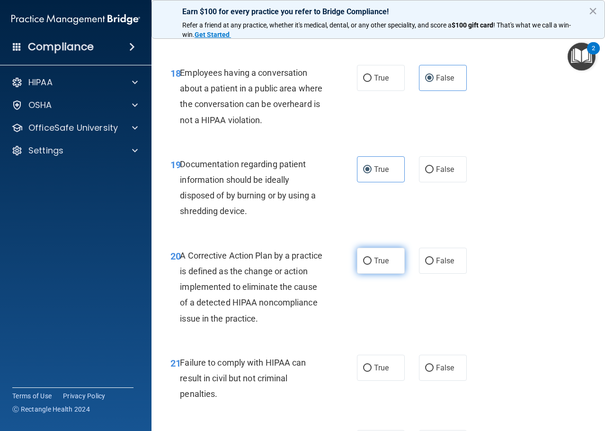
click at [363, 265] on input "True" at bounding box center [367, 261] width 9 height 7
radio input "true"
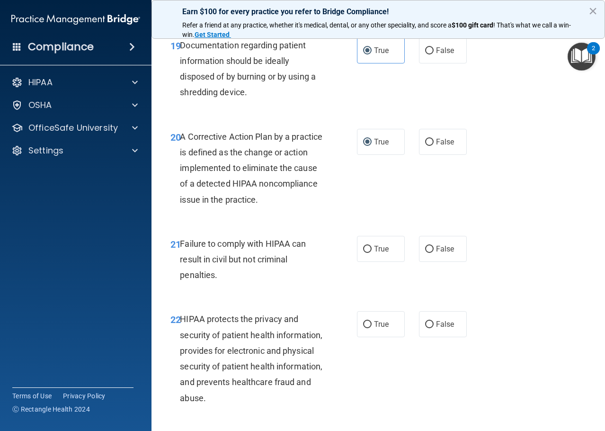
scroll to position [1752, 0]
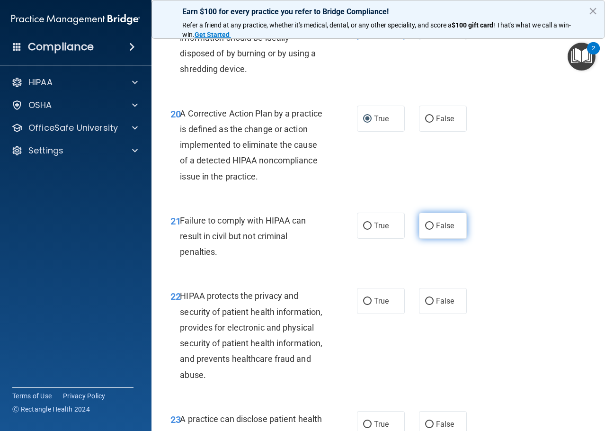
click at [440, 230] on span "False" at bounding box center [445, 225] width 18 height 9
click at [434, 230] on input "False" at bounding box center [429, 226] width 9 height 7
radio input "true"
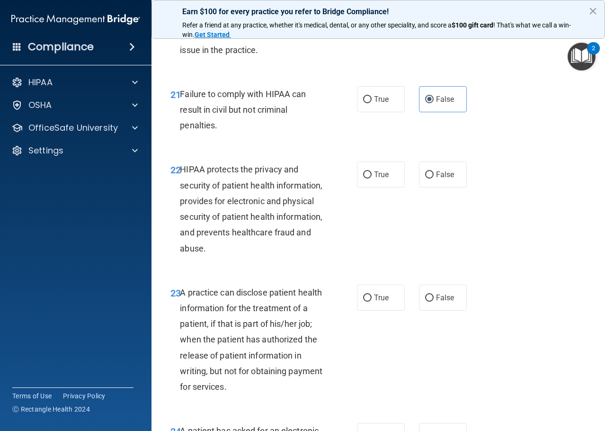
scroll to position [1895, 0]
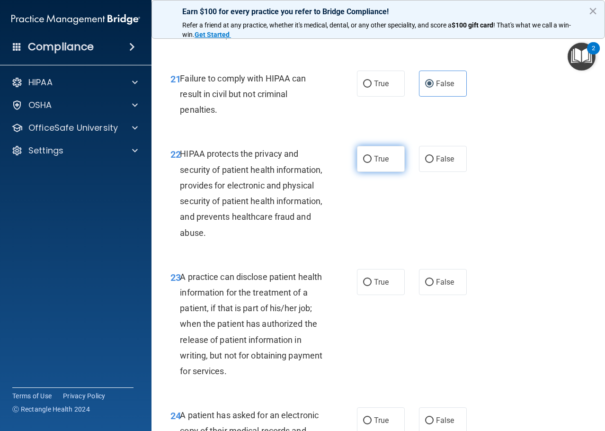
click at [374, 163] on span "True" at bounding box center [381, 158] width 15 height 9
click at [372, 163] on input "True" at bounding box center [367, 159] width 9 height 7
radio input "true"
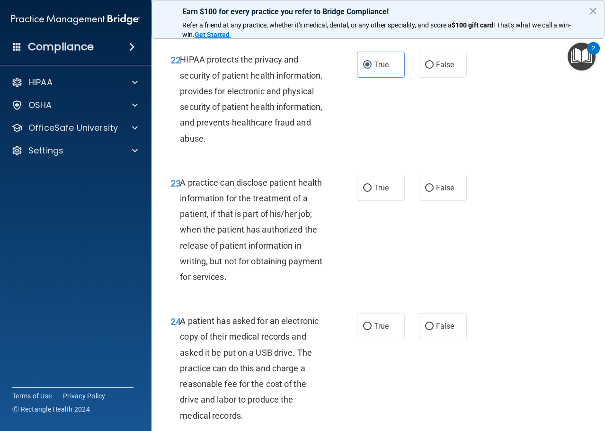
scroll to position [1989, 0]
click at [421, 204] on div "23 A practice can disclose patient health information for the treatment of a pa…" at bounding box center [378, 231] width 430 height 139
click at [425, 191] on input "False" at bounding box center [429, 187] width 9 height 7
radio input "true"
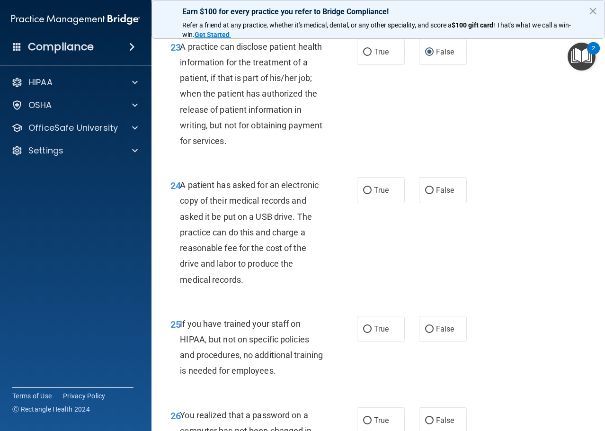
scroll to position [2131, 0]
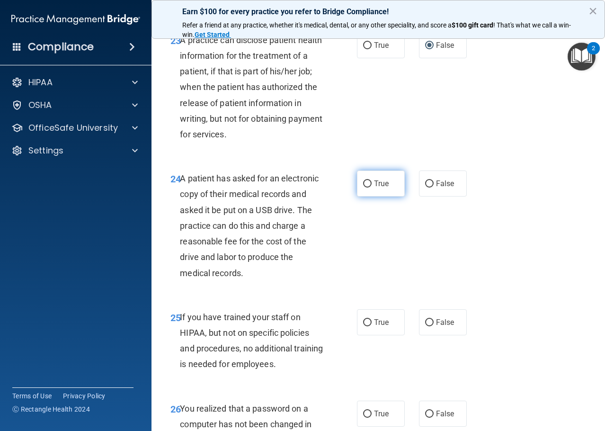
click at [374, 188] on span "True" at bounding box center [381, 183] width 15 height 9
click at [371, 188] on input "True" at bounding box center [367, 183] width 9 height 7
radio input "true"
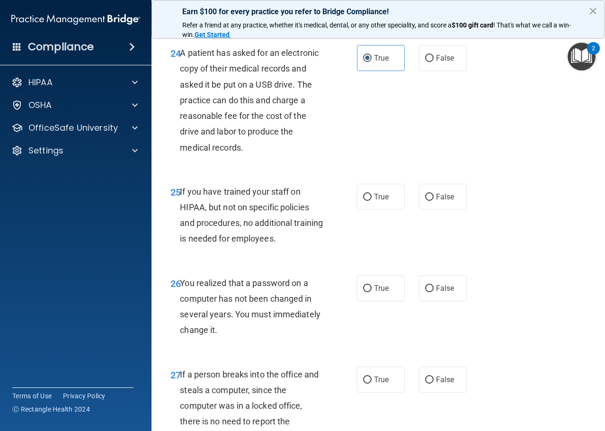
scroll to position [2273, 0]
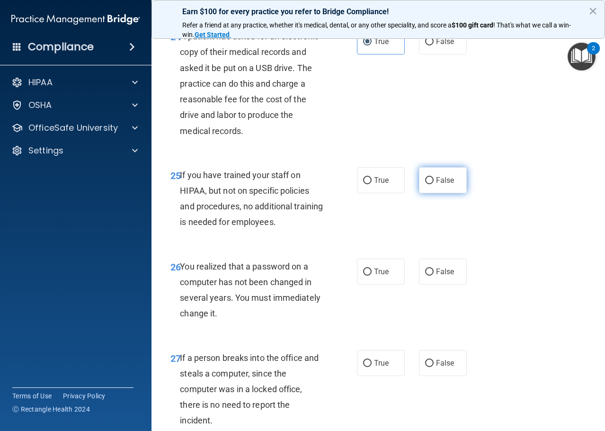
click at [443, 185] on span "False" at bounding box center [445, 180] width 18 height 9
click at [434, 184] on input "False" at bounding box center [429, 180] width 9 height 7
radio input "true"
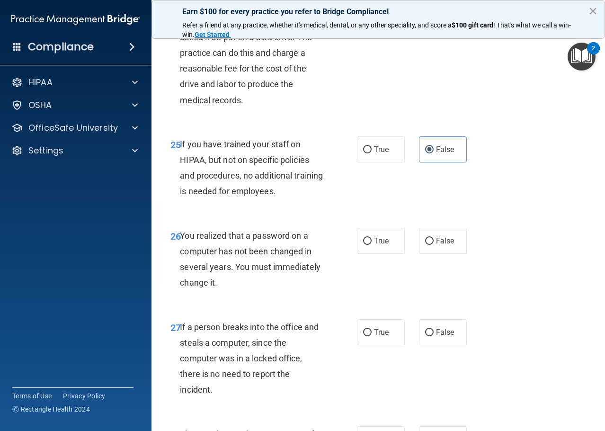
scroll to position [2321, 0]
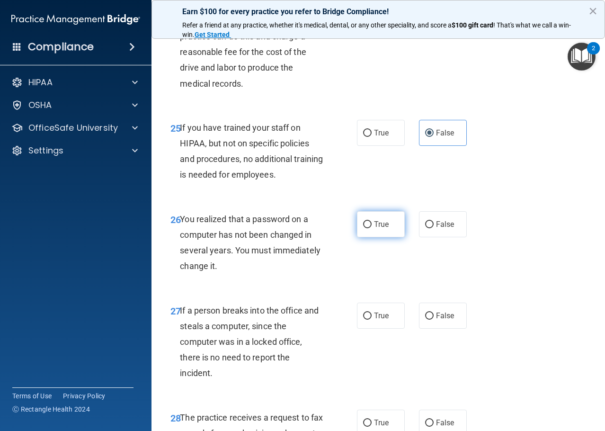
click at [363, 228] on input "True" at bounding box center [367, 224] width 9 height 7
radio input "true"
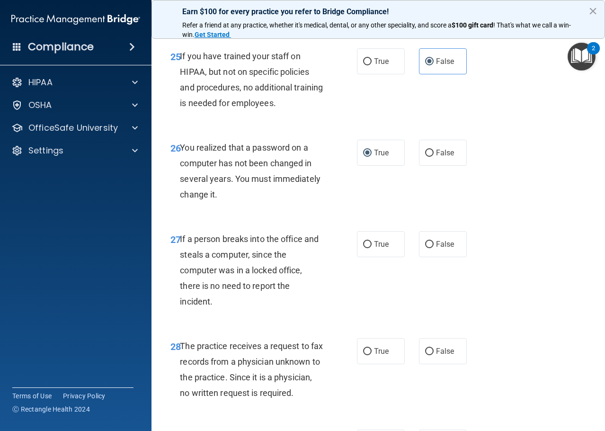
scroll to position [2416, 0]
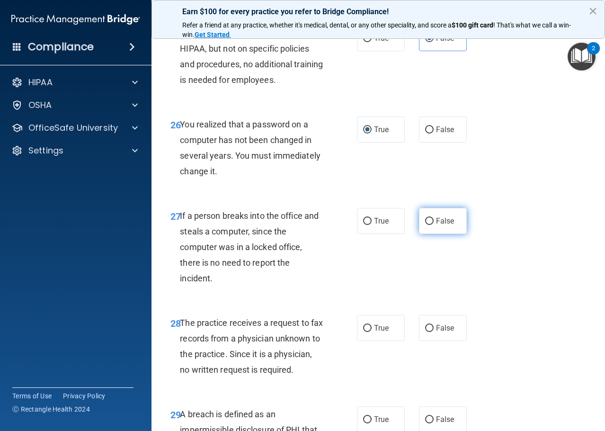
click at [439, 225] on span "False" at bounding box center [445, 220] width 18 height 9
click at [434, 225] on input "False" at bounding box center [429, 221] width 9 height 7
radio input "true"
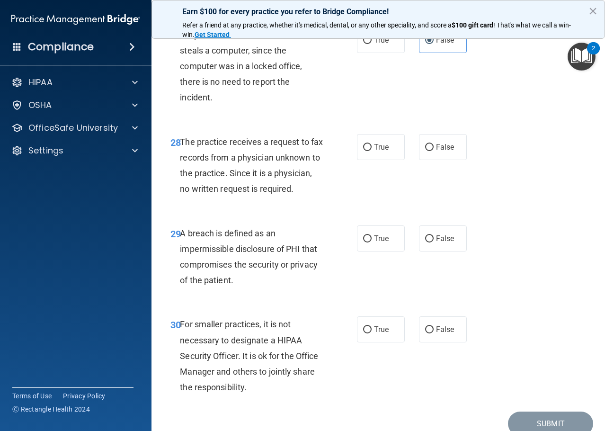
scroll to position [2605, 0]
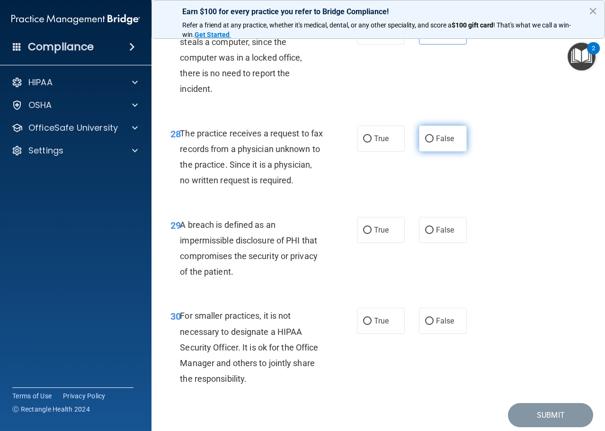
click at [438, 143] on span "False" at bounding box center [445, 138] width 18 height 9
click at [434, 143] on input "False" at bounding box center [429, 138] width 9 height 7
radio input "true"
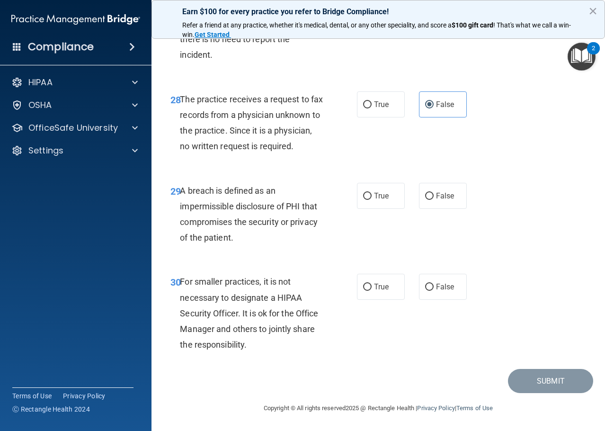
scroll to position [2686, 0]
click at [379, 198] on span "True" at bounding box center [381, 195] width 15 height 9
click at [372, 198] on input "True" at bounding box center [367, 196] width 9 height 7
radio input "true"
click at [445, 298] on label "False" at bounding box center [443, 287] width 48 height 26
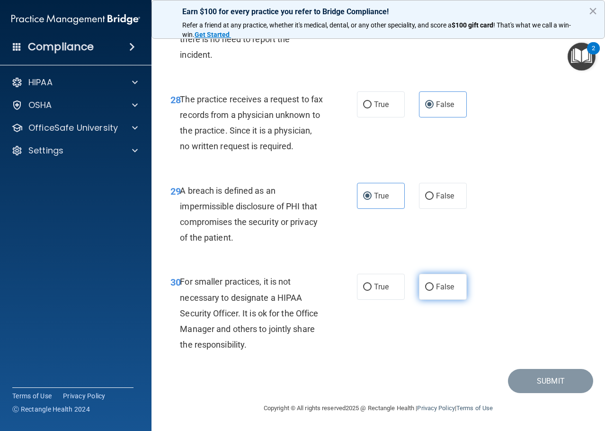
click at [434, 291] on input "False" at bounding box center [429, 287] width 9 height 7
radio input "true"
click at [523, 382] on button "Submit" at bounding box center [550, 381] width 85 height 24
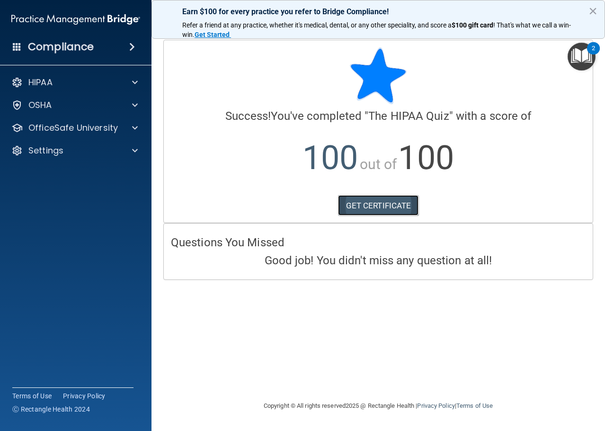
click at [376, 210] on link "GET CERTIFICATE" at bounding box center [378, 205] width 81 height 21
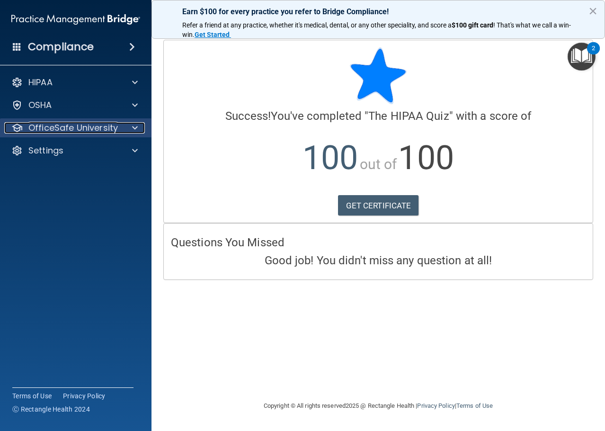
click at [128, 129] on div at bounding box center [134, 127] width 24 height 11
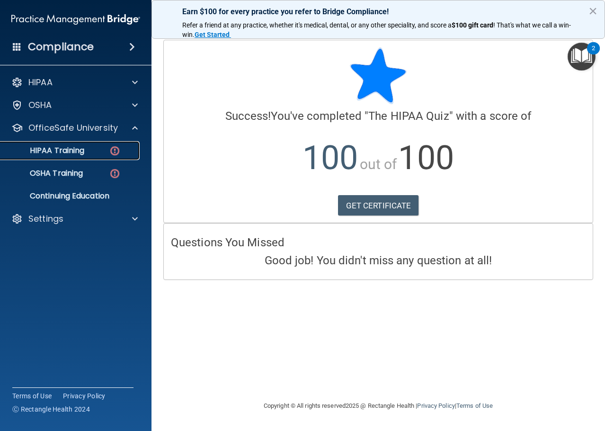
click at [92, 144] on link "HIPAA Training" at bounding box center [65, 150] width 149 height 19
